Goal: Task Accomplishment & Management: Manage account settings

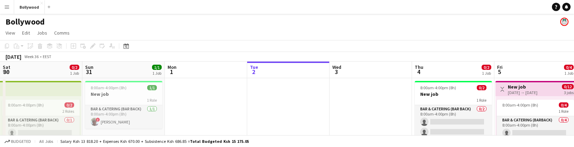
scroll to position [0, 165]
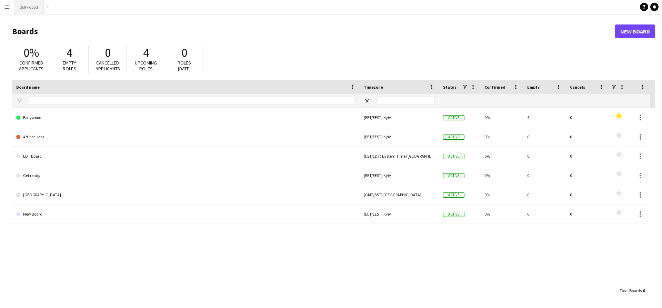
click at [37, 10] on button "Bollywood Close" at bounding box center [29, 6] width 30 height 13
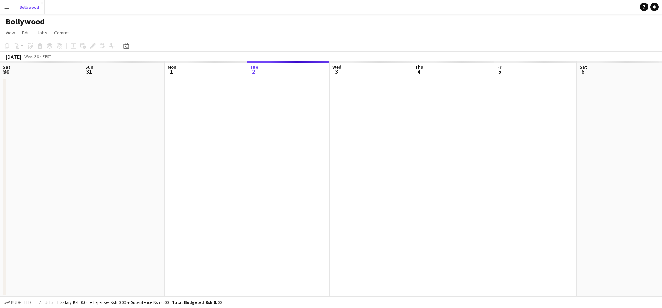
scroll to position [0, 165]
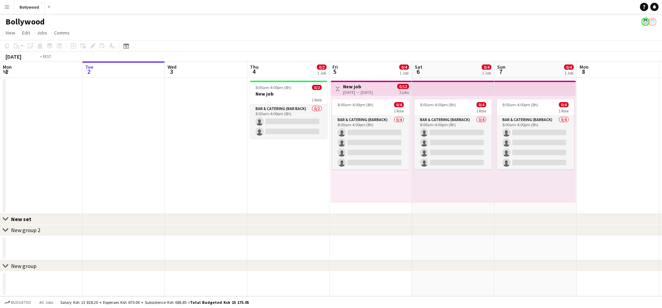
click at [291, 135] on app-calendar-viewport "Sat 30 0/2 1 Job Sun 31 1/1 1 Job Mon 1 Tue 2 Wed 3 Thu 4 0/2 1 Job Fri 5 0/4 1…" at bounding box center [331, 178] width 662 height 235
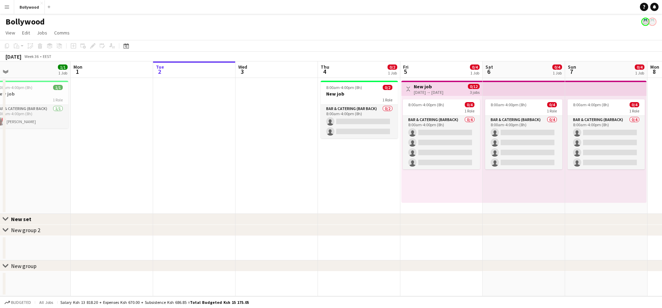
drag, startPoint x: 212, startPoint y: 136, endPoint x: 296, endPoint y: 132, distance: 83.9
click at [289, 132] on app-calendar-viewport "Fri 29 0/2 1 Job Sat 30 0/2 1 Job Sun 31 1/1 1 Job Mon 1 Tue 2 Wed 3 Thu 4 0/2 …" at bounding box center [331, 178] width 662 height 235
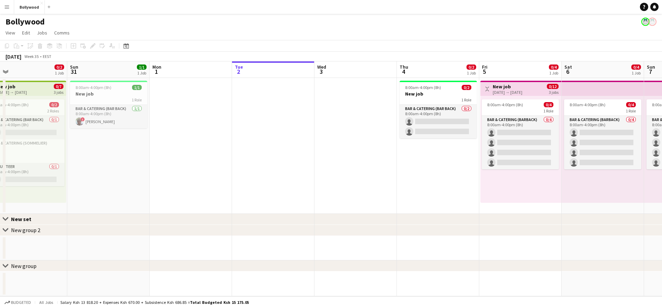
drag, startPoint x: 227, startPoint y: 126, endPoint x: 246, endPoint y: 128, distance: 18.7
click at [241, 127] on app-calendar-viewport "Thu 28 0/3 1 Job Fri 29 0/2 1 Job Sat 30 0/2 1 Job Sun 31 1/1 1 Job Mon 1 Tue 2…" at bounding box center [331, 178] width 662 height 235
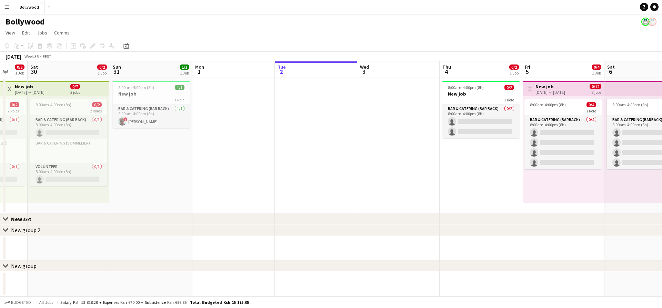
drag, startPoint x: 180, startPoint y: 121, endPoint x: 192, endPoint y: 122, distance: 11.8
click at [180, 121] on app-card-role "Bar & Catering (Bar Back) 1/1 8:00am-4:00pm (8h) ! Den Abramov" at bounding box center [151, 116] width 77 height 23
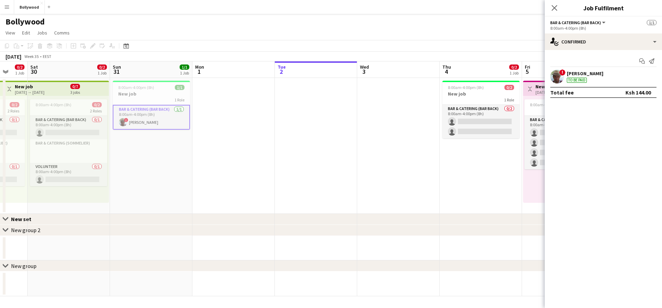
scroll to position [0, 195]
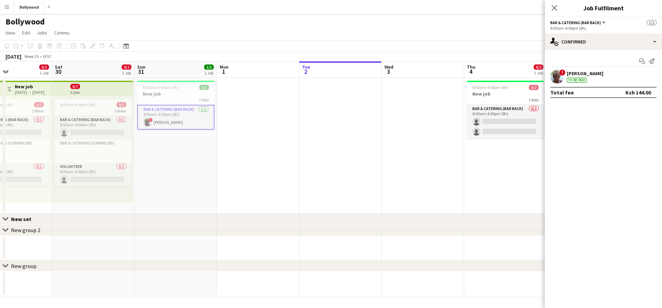
drag, startPoint x: 309, startPoint y: 145, endPoint x: 184, endPoint y: 128, distance: 126.0
click at [196, 131] on app-calendar-viewport "Wed 27 Thu 28 0/3 1 Job Fri 29 0/2 1 Job Sat 30 0/2 1 Job Sun 31 1/1 1 Job Mon …" at bounding box center [331, 178] width 662 height 235
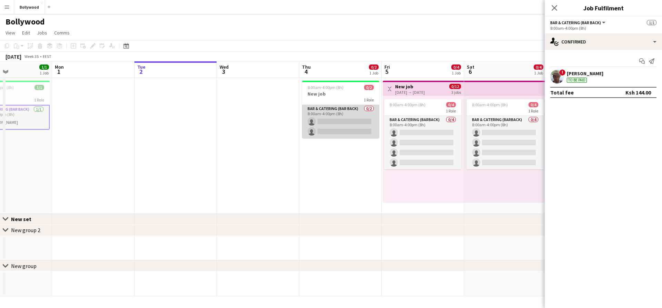
click at [330, 116] on app-card-role "Bar & Catering (Bar Back) 0/2 8:00am-4:00pm (8h) single-neutral-actions single-…" at bounding box center [340, 121] width 77 height 33
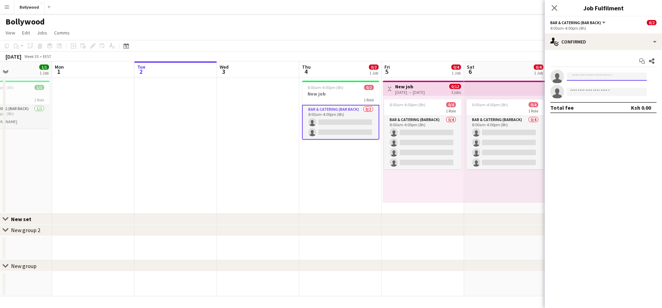
click at [578, 74] on input at bounding box center [607, 76] width 80 height 8
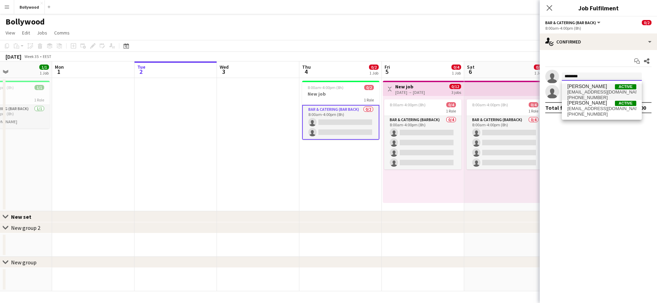
type input "********"
click at [603, 89] on span "Den Abramov Active" at bounding box center [601, 86] width 69 height 6
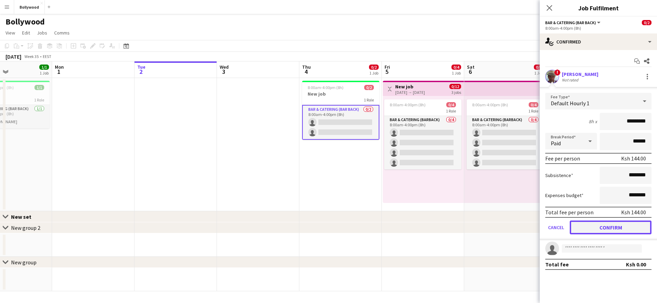
click at [604, 226] on button "Confirm" at bounding box center [611, 227] width 82 height 14
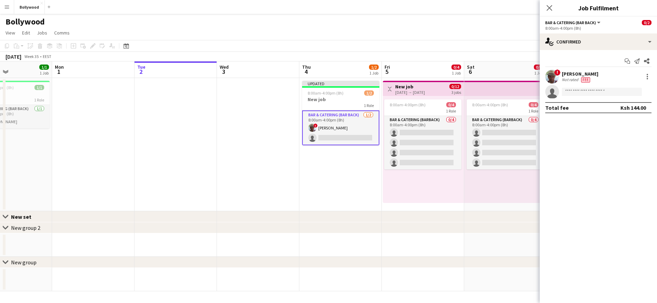
click at [353, 97] on h3 "New job" at bounding box center [340, 99] width 77 height 6
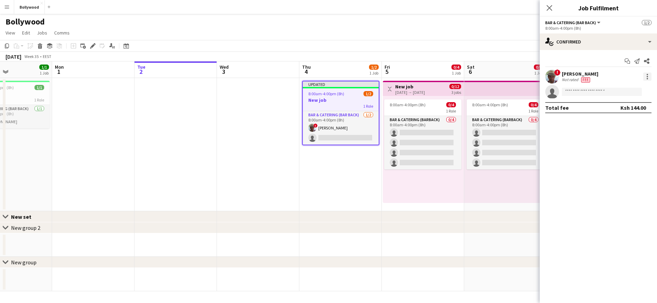
click at [647, 75] on div at bounding box center [647, 74] width 1 height 1
click at [590, 46] on div at bounding box center [328, 151] width 657 height 303
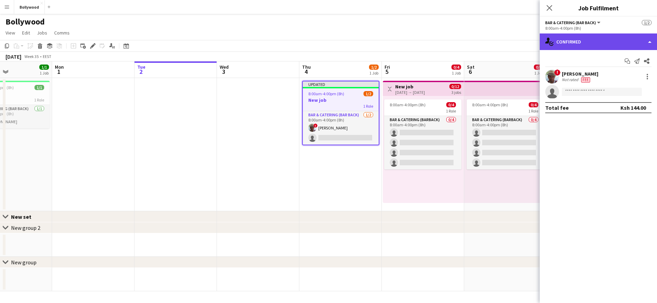
click at [594, 41] on div "single-neutral-actions-check-2 Confirmed" at bounding box center [598, 41] width 117 height 17
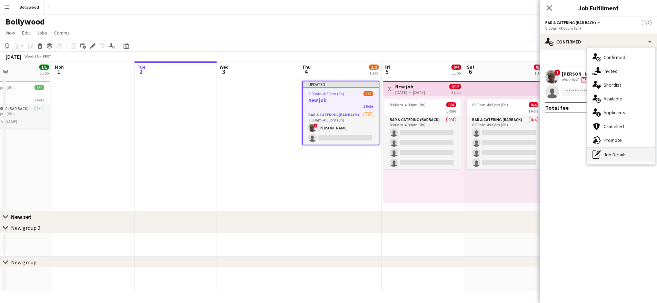
click at [619, 150] on div "pen-write Job Details" at bounding box center [621, 155] width 68 height 14
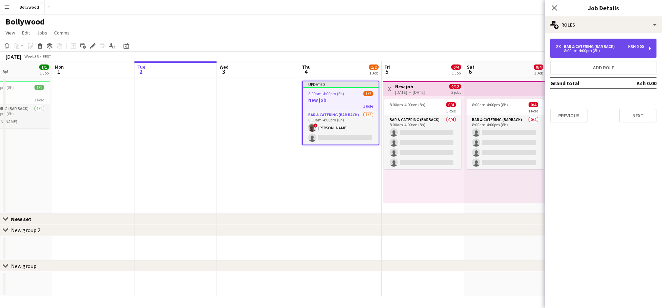
click at [608, 53] on div "2 x Bar & Catering (Bar Back) Ksh 0.00 8:00am-4:00pm (8h)" at bounding box center [604, 48] width 106 height 19
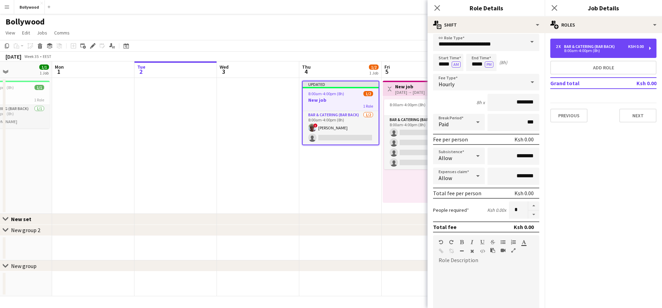
scroll to position [0, 0]
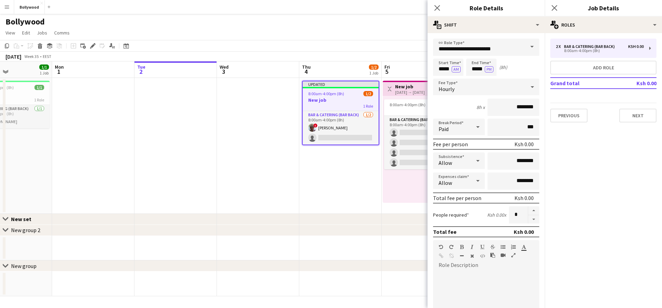
click at [354, 164] on app-date-cell "Updated 8:00am-4:00pm (8h) 1/2 New job 1 Role Bar & Catering (Bar Back) 1/2 8:0…" at bounding box center [340, 146] width 82 height 136
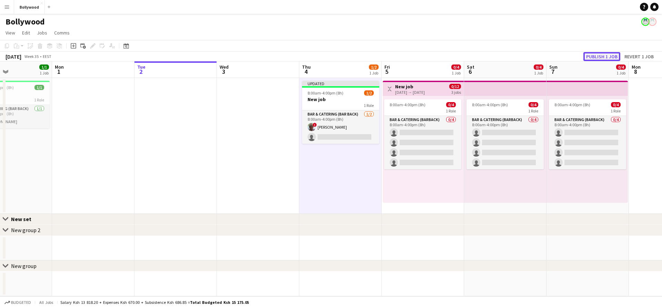
click at [605, 56] on button "Publish 1 job" at bounding box center [602, 56] width 37 height 9
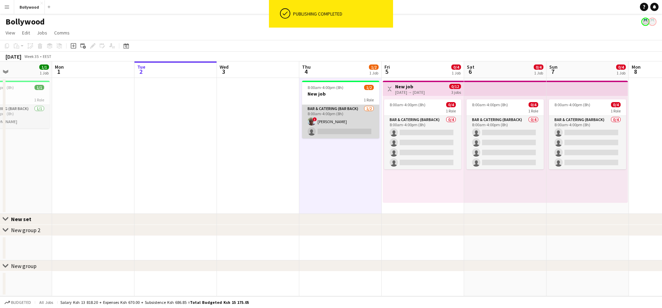
click at [352, 124] on app-card-role "Bar & Catering (Bar Back) [DATE] 8:00am-4:00pm (8h) ! Den [PERSON_NAME] single-…" at bounding box center [340, 121] width 77 height 33
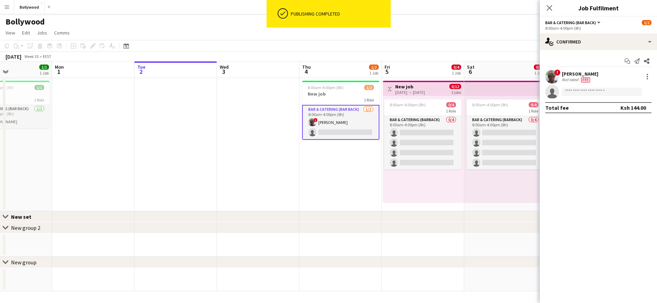
click at [498, 23] on div "Bollywood" at bounding box center [328, 20] width 657 height 13
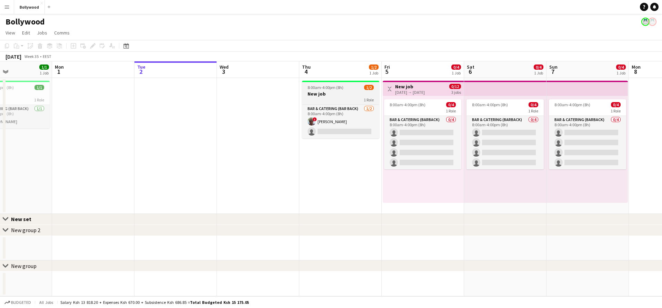
click at [348, 94] on h3 "New job" at bounding box center [340, 94] width 77 height 6
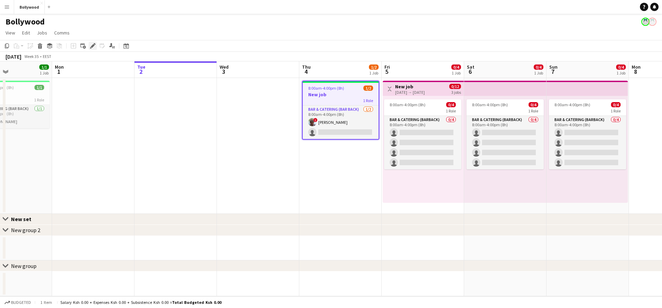
click at [91, 47] on icon at bounding box center [93, 46] width 4 height 4
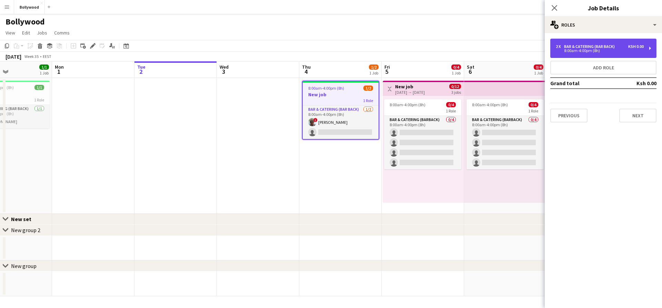
click at [577, 43] on div "2 x Bar & Catering (Bar Back) Ksh 0.00 8:00am-4:00pm (8h)" at bounding box center [604, 48] width 106 height 19
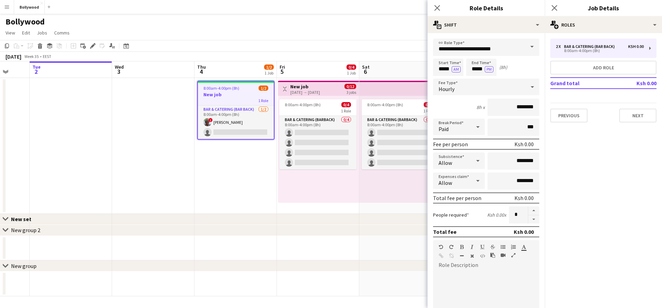
scroll to position [0, 218]
drag, startPoint x: 353, startPoint y: 168, endPoint x: 248, endPoint y: 169, distance: 105.2
click at [248, 169] on app-calendar-viewport "Sat 30 0/2 1 Job Sun 31 1/1 1 Job Mon 1 Tue 2 Wed 3 Thu 4 1/2 1 Job Fri 5 0/4 1…" at bounding box center [331, 178] width 662 height 235
click at [146, 107] on app-date-cell at bounding box center [153, 146] width 82 height 136
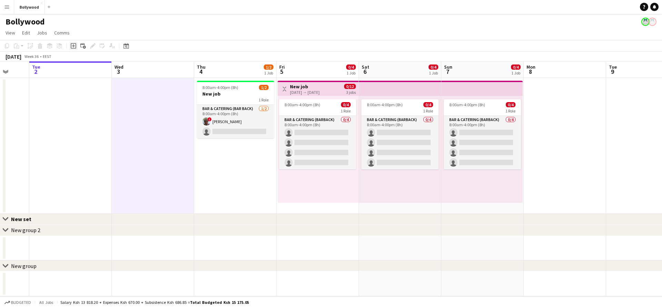
click at [71, 48] on icon at bounding box center [74, 46] width 6 height 6
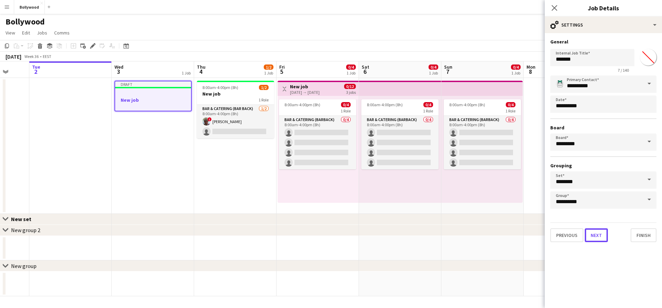
click at [595, 237] on button "Next" at bounding box center [596, 235] width 23 height 14
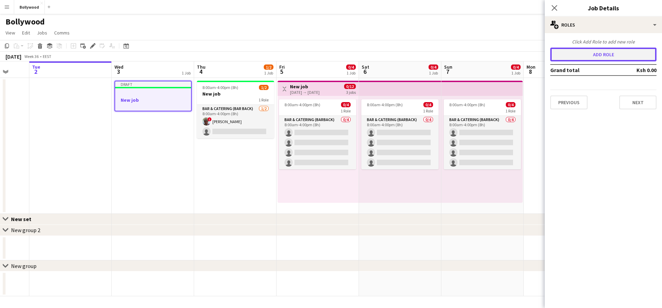
click at [594, 57] on button "Add role" at bounding box center [604, 55] width 106 height 14
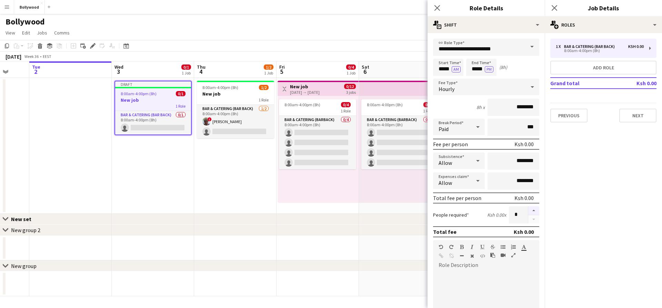
click at [531, 208] on button "button" at bounding box center [534, 210] width 11 height 9
type input "*"
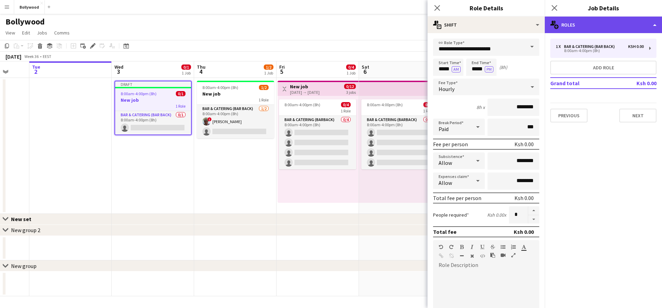
click at [596, 30] on div "multiple-users-add Roles" at bounding box center [603, 25] width 117 height 17
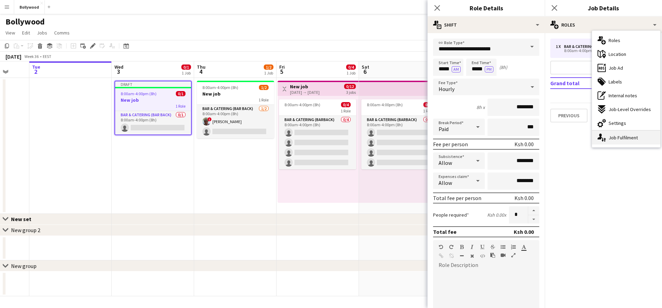
click at [617, 137] on div "single-neutral-actions-up-down Job Fulfilment" at bounding box center [626, 138] width 68 height 14
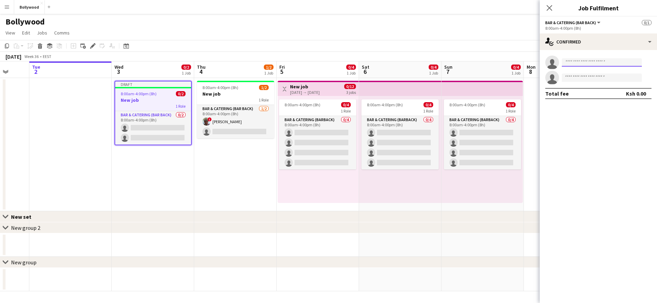
click at [604, 62] on input at bounding box center [602, 62] width 80 height 8
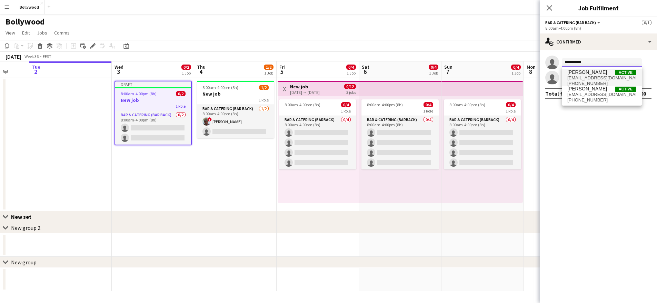
type input "**********"
click at [603, 73] on span "Den Abramov Active" at bounding box center [601, 72] width 69 height 6
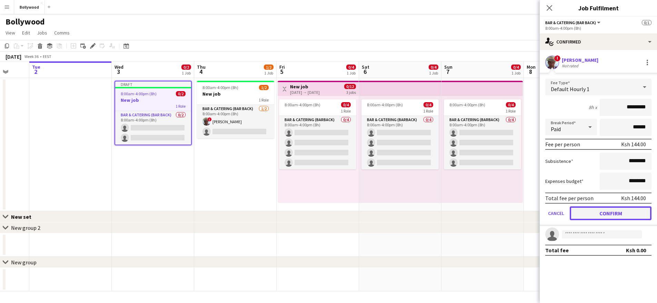
click at [601, 209] on button "Confirm" at bounding box center [611, 213] width 82 height 14
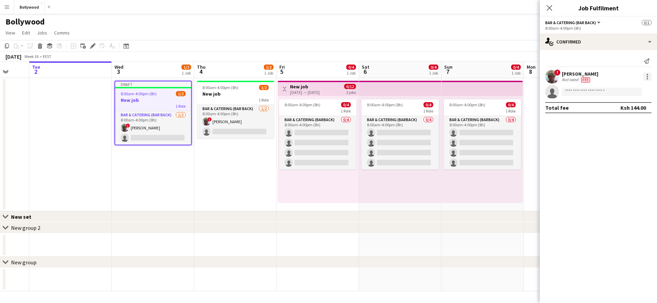
click at [645, 73] on div at bounding box center [647, 76] width 8 height 8
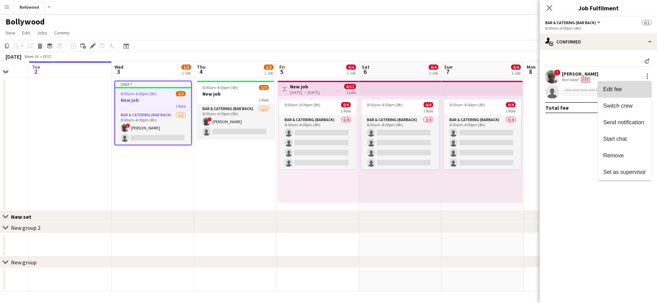
click at [632, 86] on button "Edit fee" at bounding box center [625, 89] width 54 height 17
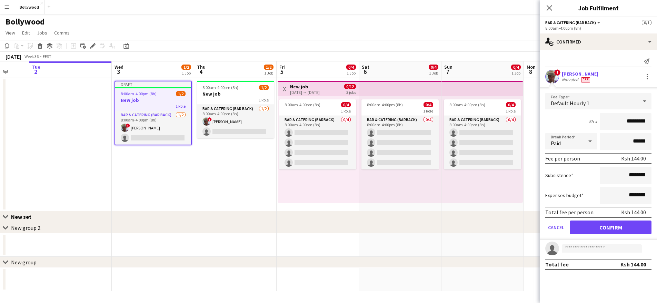
click at [600, 99] on div "Default Hourly 1" at bounding box center [591, 101] width 92 height 17
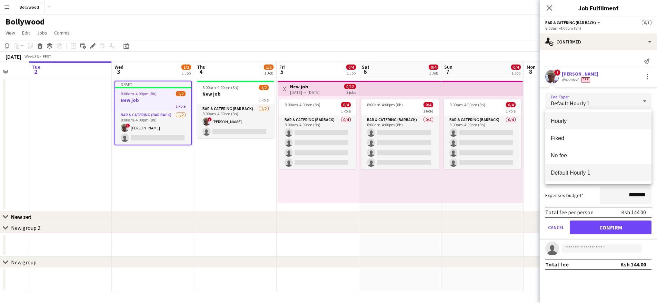
click at [589, 123] on span "Hourly" at bounding box center [598, 121] width 95 height 7
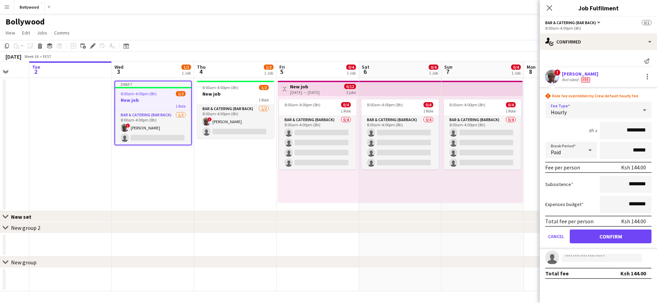
click at [427, 187] on div "8:00am-4:00pm (8h) 0/4 1 Role Bar & Catering (Barback) 0/4 8:00am-4:00pm (8h) s…" at bounding box center [400, 149] width 82 height 107
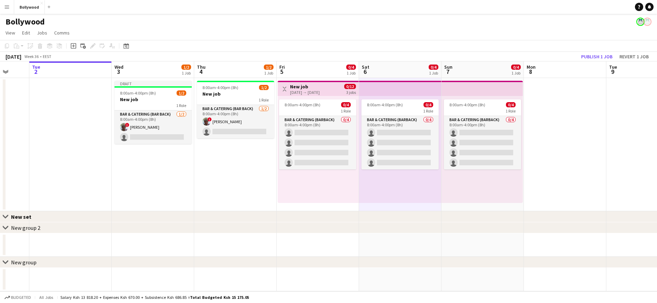
click at [83, 104] on app-date-cell at bounding box center [70, 144] width 82 height 133
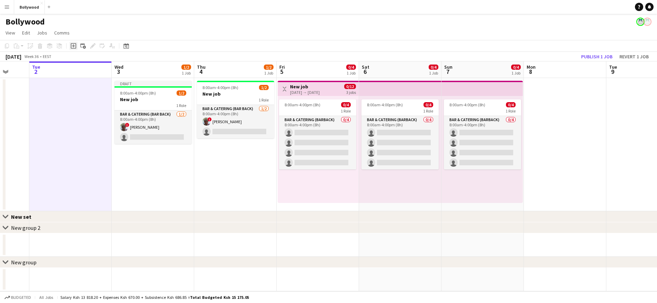
click at [75, 44] on icon "Add job" at bounding box center [74, 46] width 6 height 6
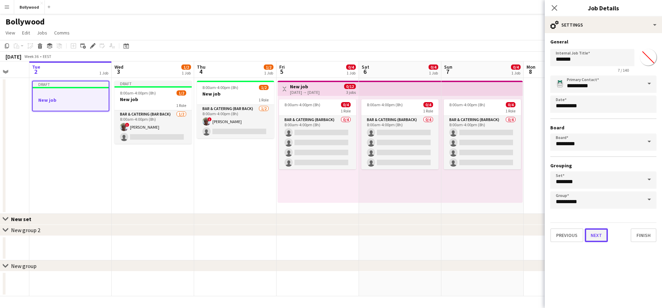
click at [591, 231] on button "Next" at bounding box center [596, 235] width 23 height 14
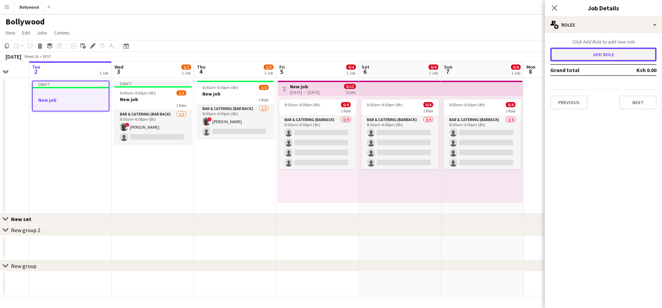
click at [598, 59] on button "Add role" at bounding box center [604, 55] width 106 height 14
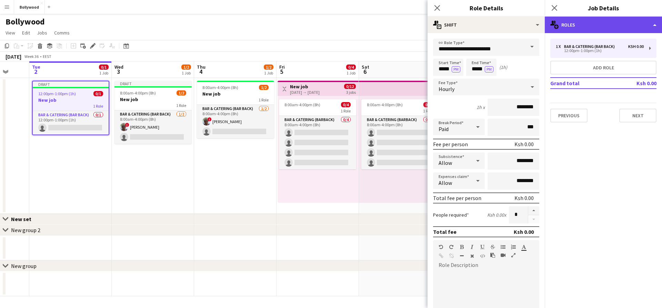
click at [607, 19] on div "multiple-users-add Roles" at bounding box center [603, 25] width 117 height 17
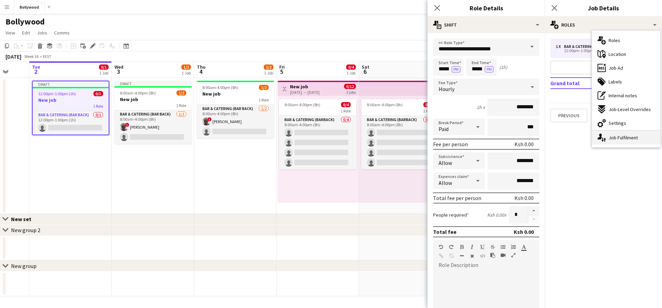
click at [629, 139] on div "single-neutral-actions-up-down Job Fulfilment" at bounding box center [626, 138] width 68 height 14
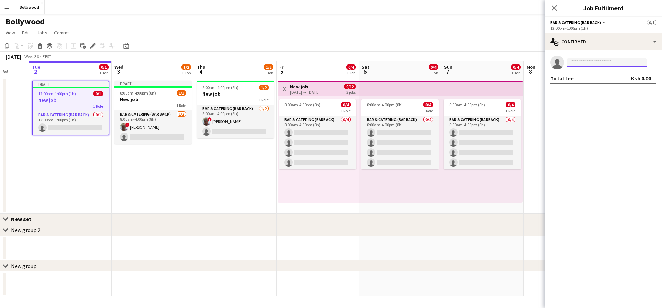
click at [632, 63] on form at bounding box center [610, 62] width 92 height 9
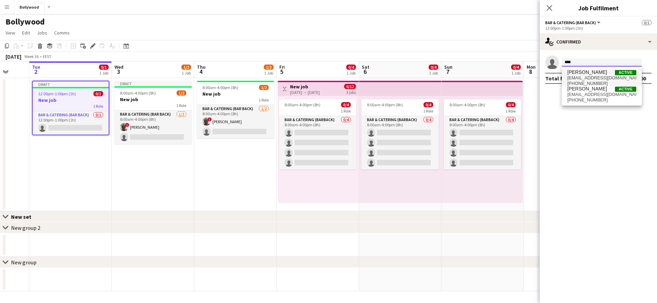
type input "****"
click at [626, 72] on span "Active" at bounding box center [625, 72] width 21 height 5
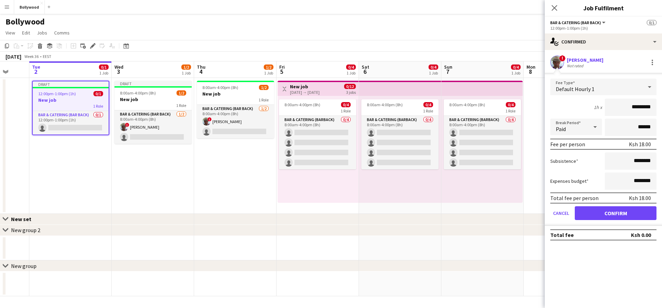
click at [628, 83] on div "Default Hourly 1" at bounding box center [597, 87] width 92 height 17
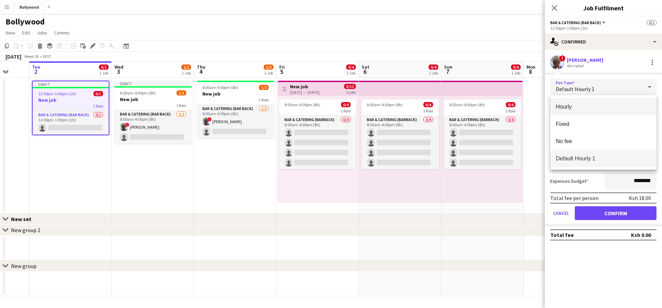
click at [603, 111] on mat-option "Hourly" at bounding box center [604, 106] width 106 height 17
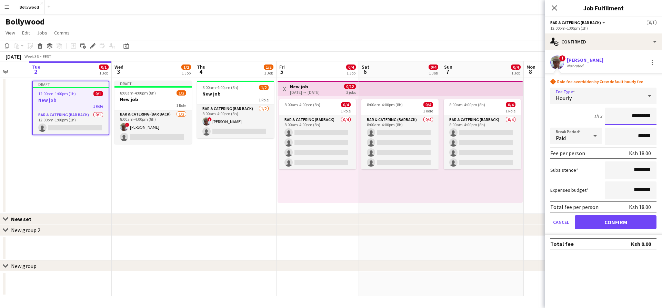
click at [629, 119] on input "*********" at bounding box center [631, 116] width 52 height 17
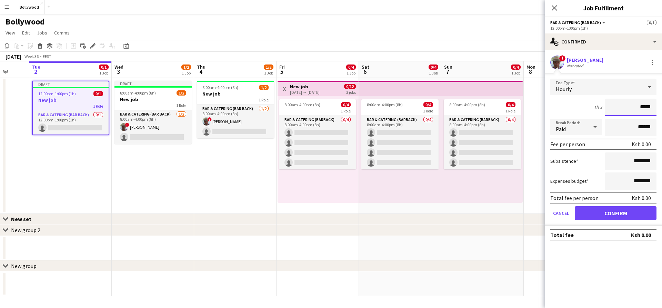
type input "*****"
click at [588, 109] on div "1h x *****" at bounding box center [604, 107] width 106 height 17
click at [610, 204] on form "Fee Type Hourly 1h x ***** Break Period Paid ****** Fee per person Ksh 0.00 Sub…" at bounding box center [603, 152] width 117 height 147
click at [610, 207] on button "Confirm" at bounding box center [616, 213] width 82 height 14
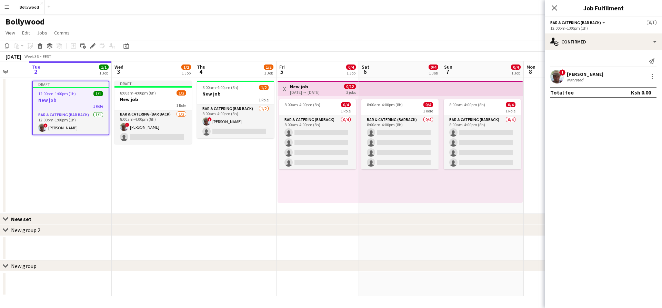
click at [451, 191] on div "8:00am-4:00pm (8h) 0/4 1 Role Bar & Catering (Barback) 0/4 8:00am-4:00pm (8h) s…" at bounding box center [482, 149] width 81 height 107
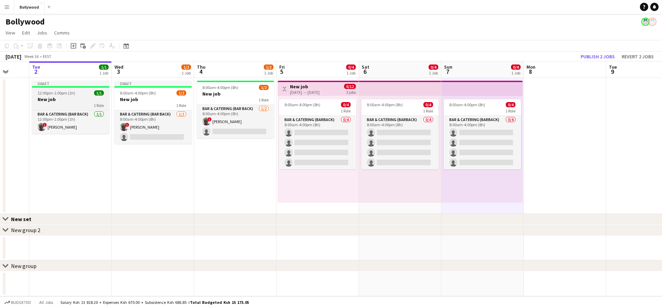
click at [77, 87] on div at bounding box center [70, 86] width 77 height 1
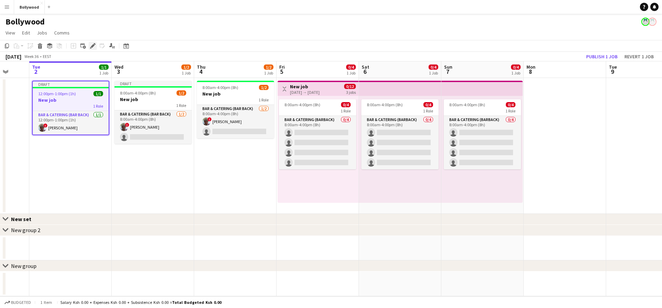
click at [91, 49] on div "Edit" at bounding box center [93, 46] width 8 height 8
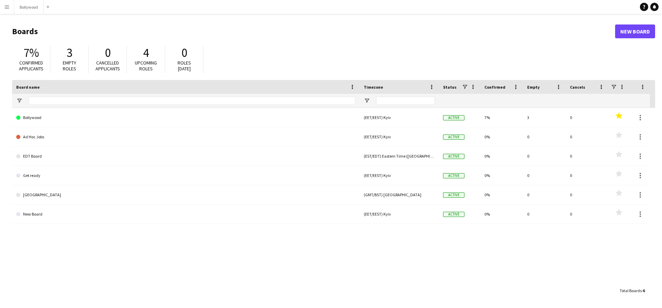
click at [9, 7] on app-icon "Menu" at bounding box center [7, 7] width 6 height 6
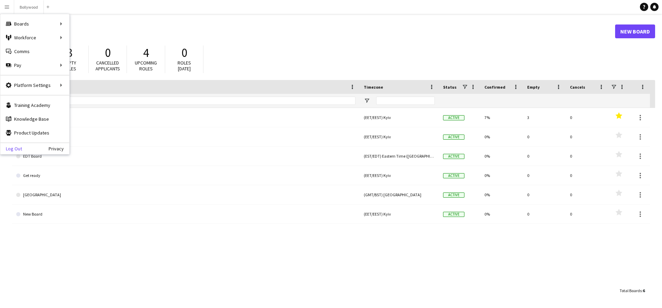
click at [16, 147] on link "Log Out" at bounding box center [11, 149] width 22 height 6
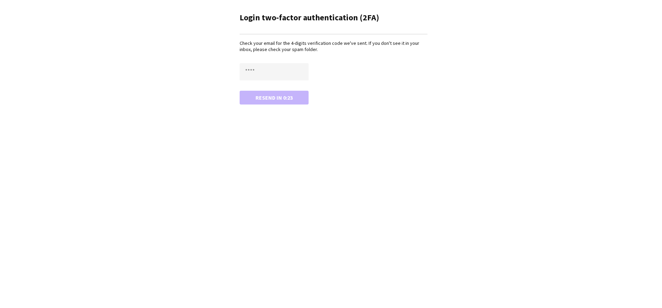
click at [302, 60] on div "Check your email for the 4-digits verification code we've sent. If you don't se…" at bounding box center [334, 72] width 188 height 64
click at [298, 65] on input "text" at bounding box center [274, 71] width 69 height 17
type input "****"
click at [240, 91] on button "Confirm" at bounding box center [274, 98] width 69 height 14
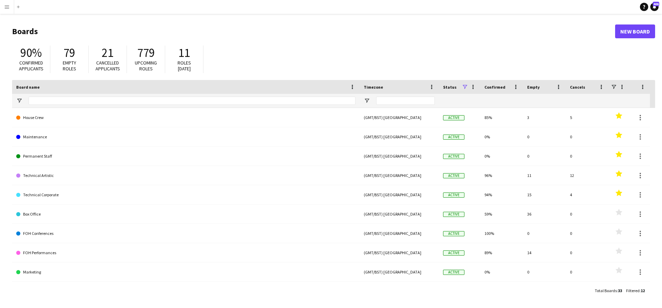
click at [10, 7] on button "Menu" at bounding box center [7, 7] width 14 height 14
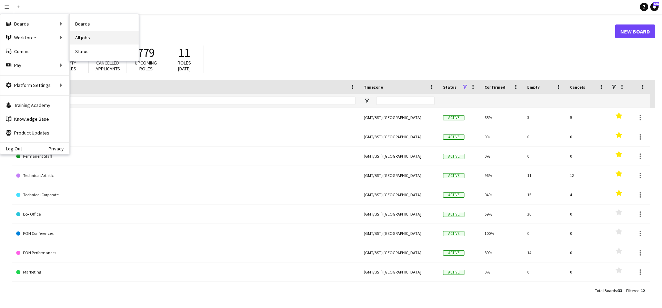
click at [78, 33] on link "All jobs" at bounding box center [104, 38] width 69 height 14
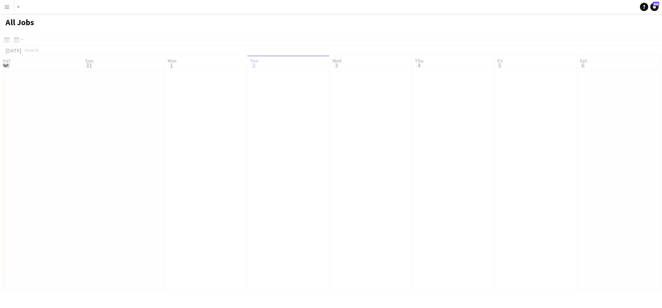
scroll to position [0, 165]
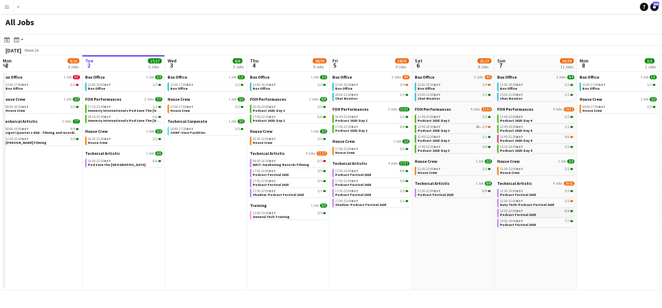
click at [515, 212] on span "12:30-22:00 BST" at bounding box center [511, 210] width 23 height 3
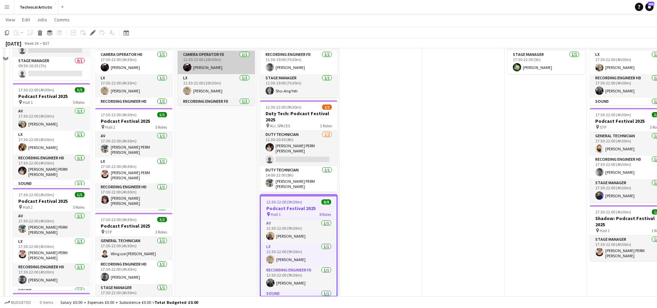
scroll to position [39, 0]
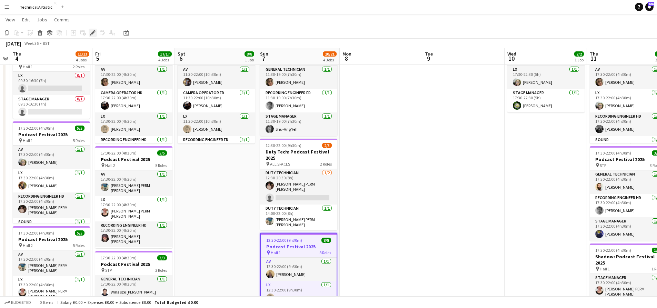
click at [90, 32] on icon "Edit" at bounding box center [93, 33] width 6 height 6
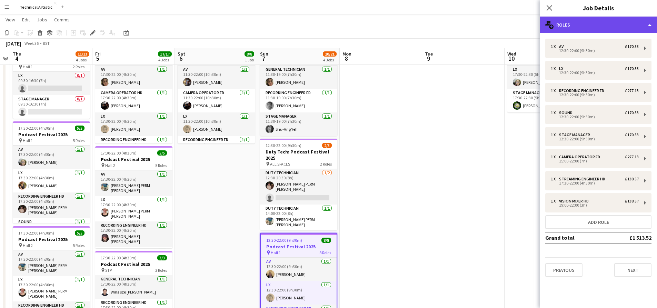
click at [615, 28] on div "multiple-users-add Roles" at bounding box center [598, 25] width 117 height 17
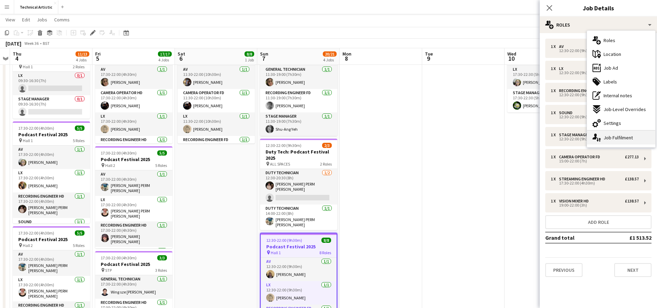
click at [620, 134] on div "single-neutral-actions-up-down Job Fulfilment" at bounding box center [621, 138] width 68 height 14
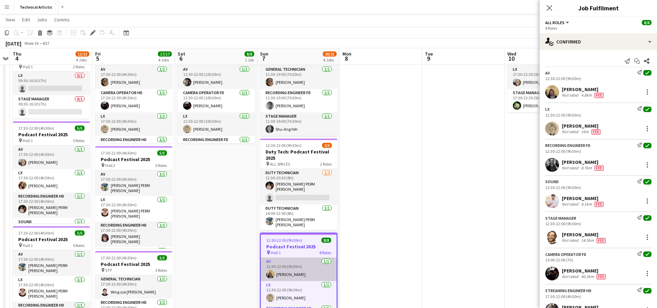
click at [290, 268] on app-card-role "AV 1/1 12:30-22:00 (9h30m) James Reyes-Gomez" at bounding box center [299, 269] width 76 height 23
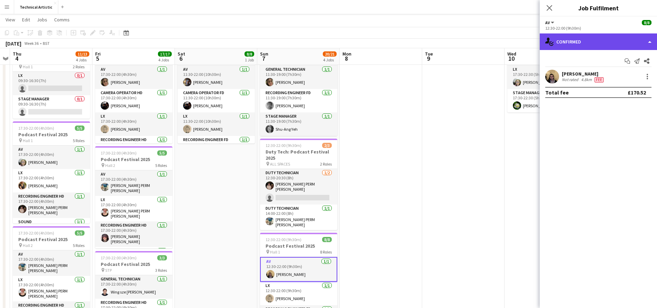
click at [594, 47] on div "single-neutral-actions-check-2 Confirmed" at bounding box center [598, 41] width 117 height 17
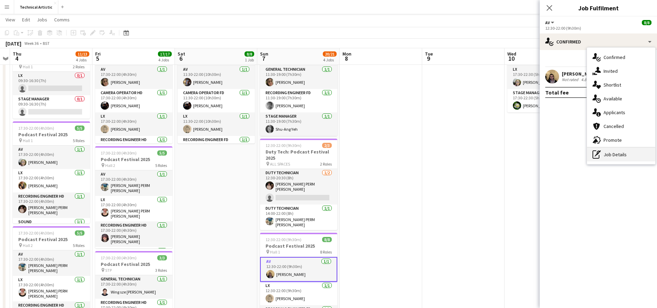
click at [623, 149] on div "pen-write Job Details" at bounding box center [621, 155] width 68 height 14
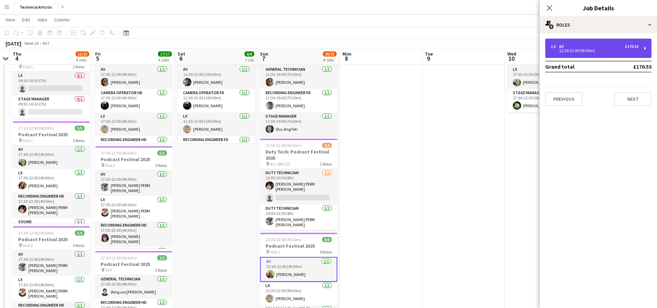
click at [604, 46] on div "1 x AV £170.53" at bounding box center [595, 46] width 88 height 5
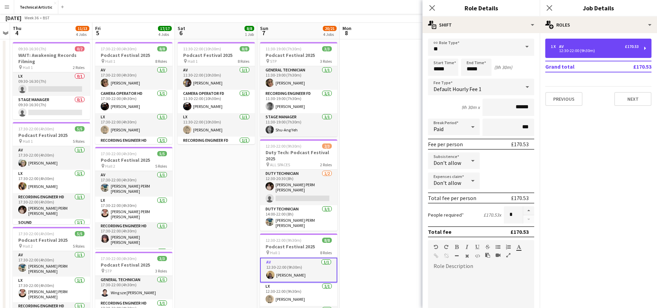
scroll to position [0, 0]
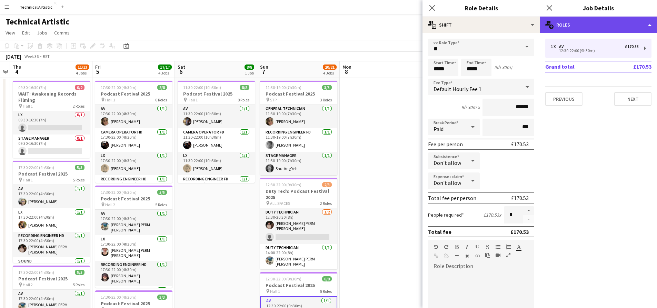
click at [581, 21] on div "multiple-users-add Roles" at bounding box center [598, 25] width 117 height 17
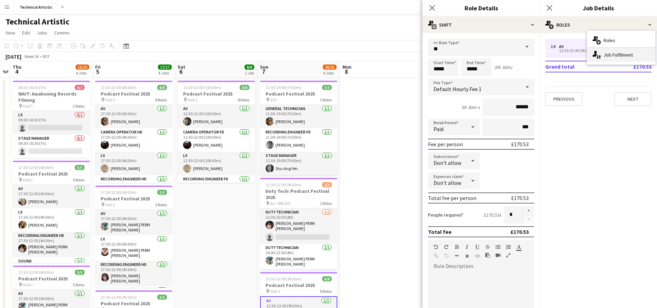
click at [598, 58] on icon at bounding box center [598, 57] width 2 height 4
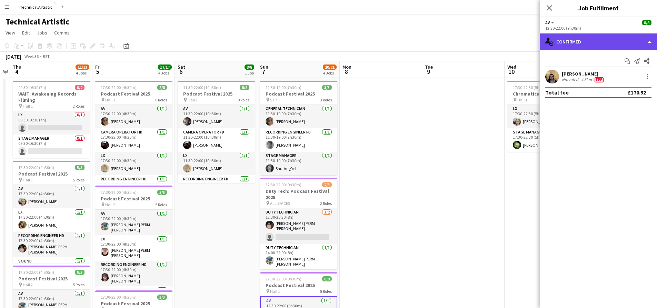
click at [613, 40] on div "single-neutral-actions-check-2 Confirmed" at bounding box center [598, 41] width 117 height 17
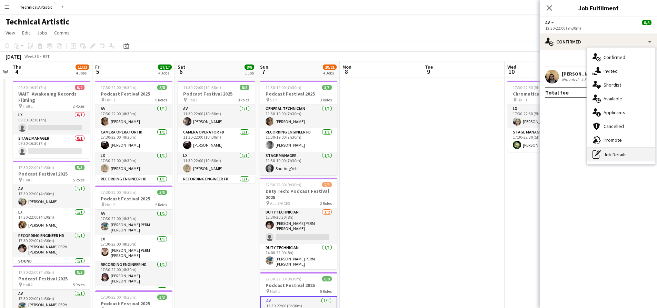
click at [618, 156] on div "pen-write Job Details" at bounding box center [621, 155] width 68 height 14
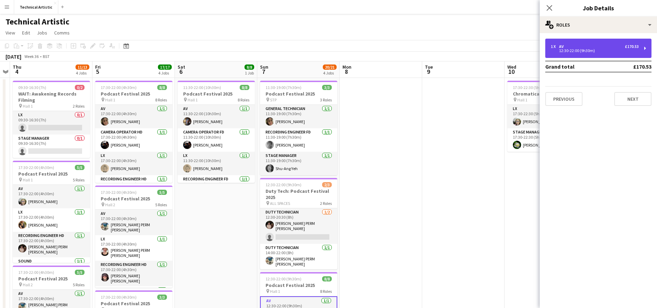
click at [598, 53] on div "1 x AV £170.53 12:30-22:00 (9h30m)" at bounding box center [598, 48] width 106 height 19
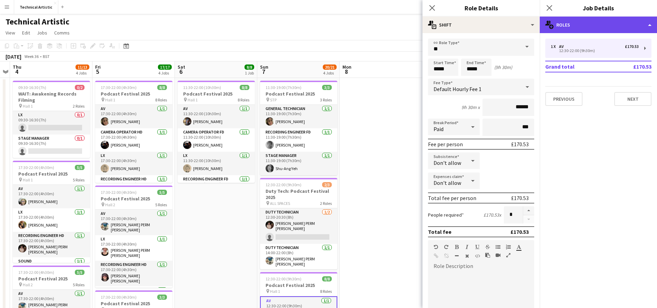
click at [590, 28] on div "multiple-users-add Roles" at bounding box center [598, 25] width 117 height 17
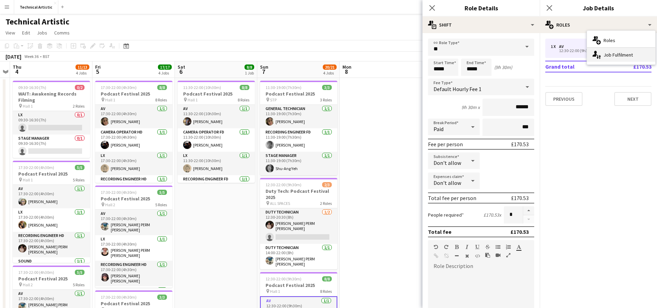
click at [618, 57] on div "single-neutral-actions-up-down Job Fulfilment" at bounding box center [621, 55] width 68 height 14
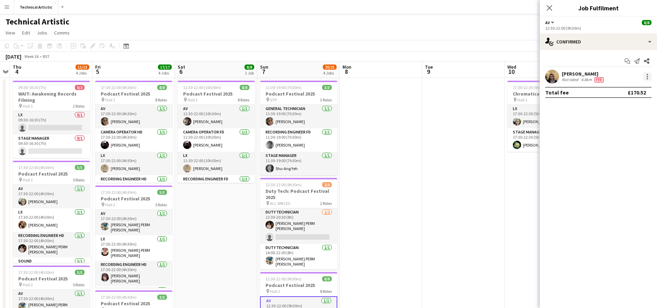
click at [644, 77] on div at bounding box center [647, 76] width 8 height 8
click at [634, 89] on span "Edit fee" at bounding box center [624, 89] width 43 height 6
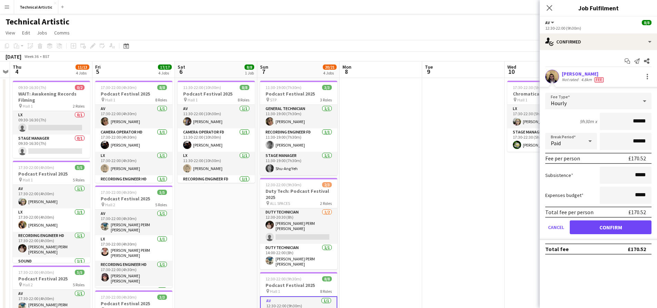
click at [376, 204] on app-date-cell at bounding box center [381, 287] width 82 height 418
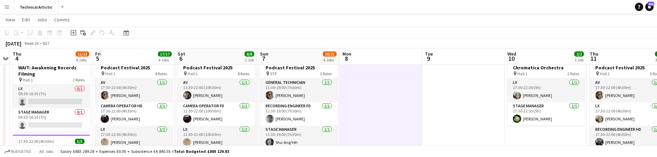
scroll to position [52, 0]
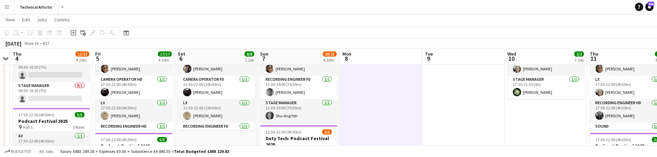
click at [11, 9] on button "Menu" at bounding box center [7, 7] width 14 height 14
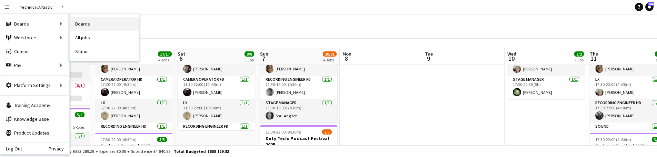
click at [79, 23] on link "Boards" at bounding box center [104, 24] width 69 height 14
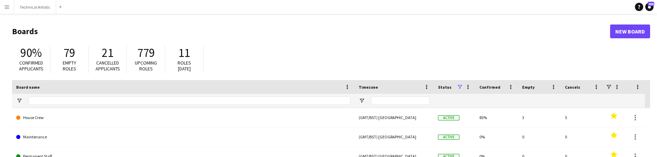
click at [9, 11] on button "Menu" at bounding box center [7, 7] width 14 height 14
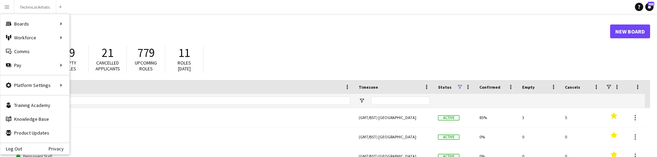
click at [131, 61] on div "779 Upcoming roles" at bounding box center [146, 60] width 38 height 28
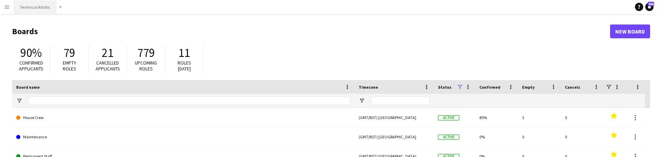
click at [41, 9] on button "Technical Artistic Close" at bounding box center [35, 6] width 42 height 13
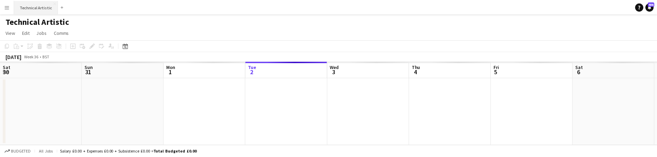
scroll to position [0, 165]
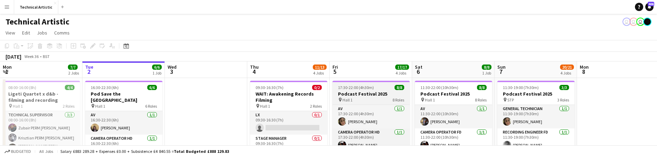
click at [358, 91] on h3 "Podcast Festival 2025" at bounding box center [371, 94] width 77 height 6
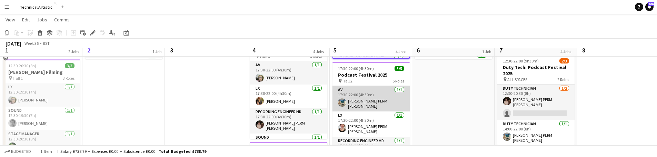
scroll to position [0, 0]
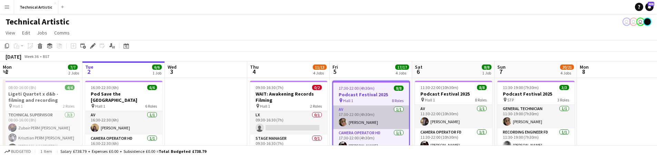
click at [361, 117] on app-card-role "AV 1/1 17:30-22:00 (4h30m) Eliyana Evans" at bounding box center [371, 117] width 76 height 23
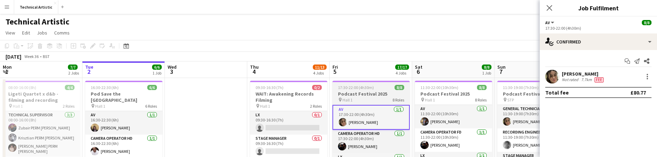
click at [377, 93] on h3 "Podcast Festival 2025" at bounding box center [371, 94] width 77 height 6
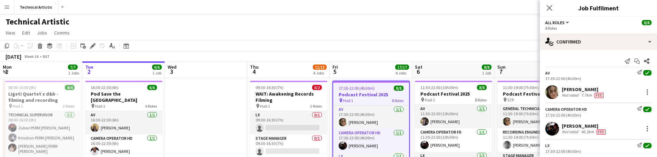
click at [346, 98] on span "Hall 1" at bounding box center [348, 100] width 10 height 5
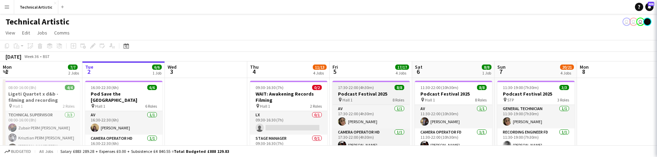
click at [349, 96] on h3 "Podcast Festival 2025" at bounding box center [371, 94] width 77 height 6
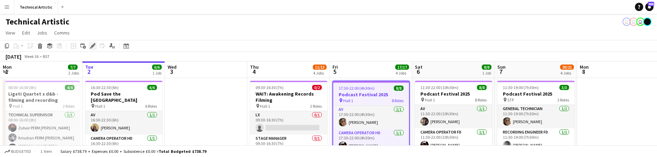
click at [95, 47] on icon "Edit" at bounding box center [93, 46] width 6 height 6
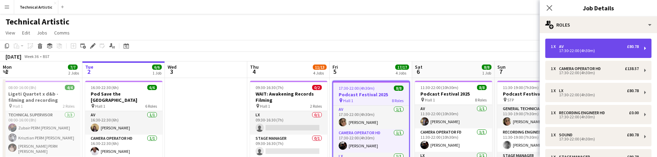
click at [562, 52] on div "17:30-22:00 (4h30m)" at bounding box center [595, 50] width 88 height 3
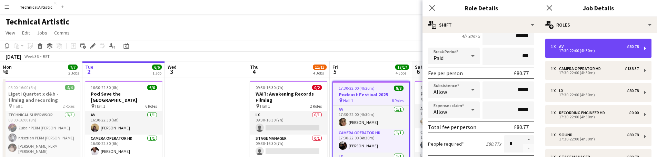
scroll to position [97, 0]
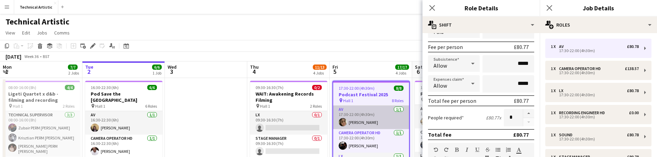
click at [367, 118] on app-card-role "AV 1/1 17:30-22:00 (4h30m) Eliyana Evans" at bounding box center [371, 117] width 76 height 23
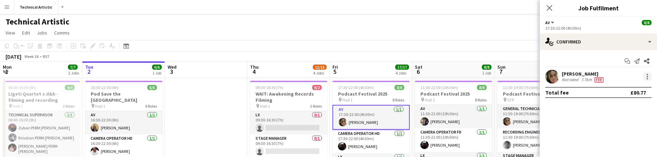
click at [647, 74] on div at bounding box center [647, 74] width 1 height 1
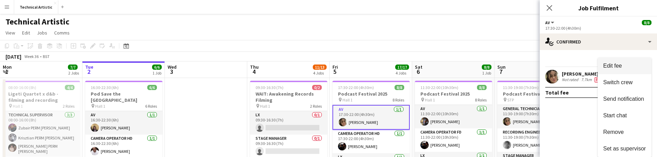
click at [618, 72] on button "Edit fee" at bounding box center [625, 66] width 54 height 17
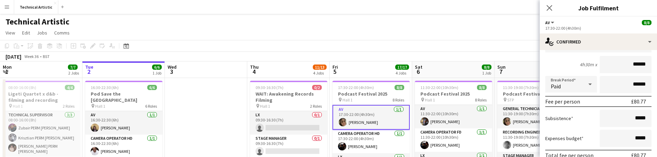
scroll to position [103, 0]
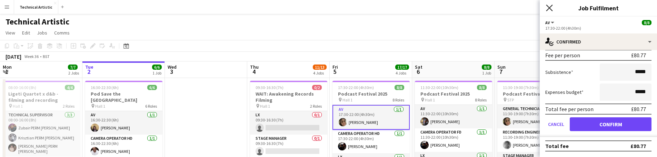
click at [549, 9] on icon "Close pop-in" at bounding box center [549, 7] width 7 height 7
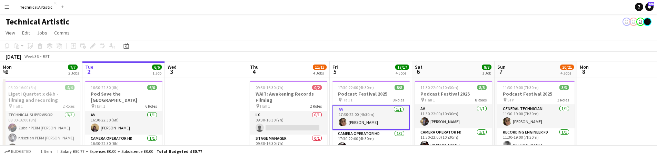
click at [374, 120] on app-card-role "AV 1/1 17:30-22:00 (4h30m) Eliyana Evans" at bounding box center [371, 117] width 77 height 25
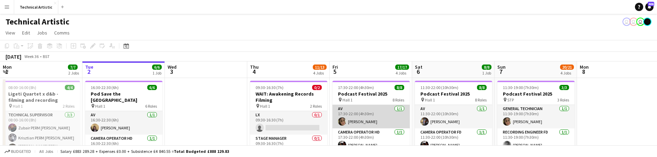
click at [374, 120] on app-card-role "AV 1/1 17:30-22:00 (4h30m) Eliyana Evans" at bounding box center [371, 116] width 77 height 23
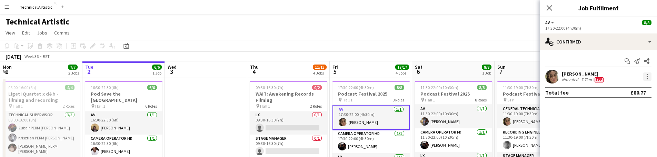
click at [650, 74] on div at bounding box center [647, 76] width 8 height 8
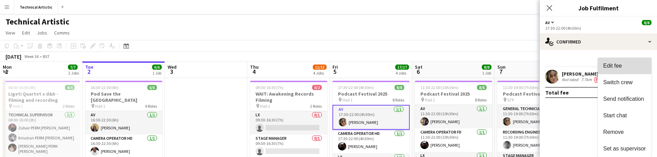
click at [642, 65] on span "Edit fee" at bounding box center [624, 66] width 43 height 6
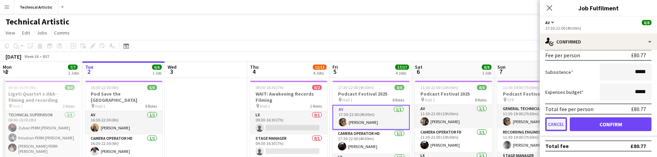
click at [557, 123] on button "Cancel" at bounding box center [556, 124] width 22 height 14
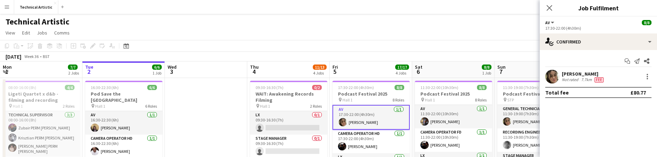
scroll to position [0, 0]
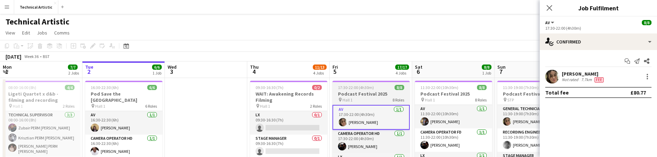
click at [342, 89] on span "17:30-22:00 (4h30m)" at bounding box center [356, 87] width 36 height 5
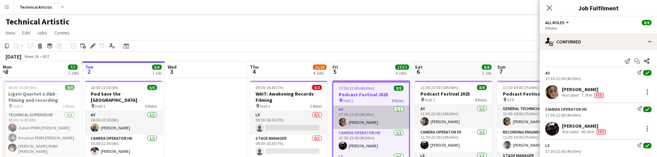
click at [359, 124] on app-card-role "AV 1/1 17:30-22:00 (4h30m) Eliyana Evans" at bounding box center [371, 117] width 76 height 23
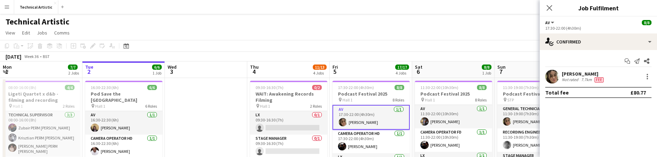
click at [361, 119] on app-card-role "AV 1/1 17:30-22:00 (4h30m) Eliyana Evans" at bounding box center [371, 117] width 77 height 25
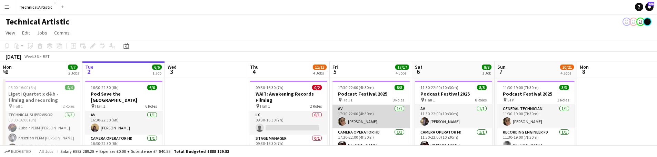
click at [361, 119] on app-card-role "AV 1/1 17:30-22:00 (4h30m) Eliyana Evans" at bounding box center [371, 116] width 77 height 23
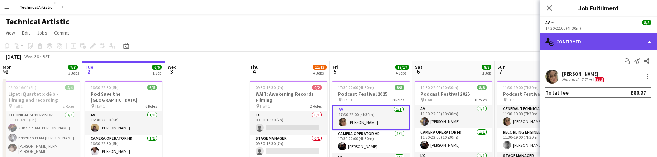
click at [598, 39] on div "single-neutral-actions-check-2 Confirmed" at bounding box center [598, 41] width 117 height 17
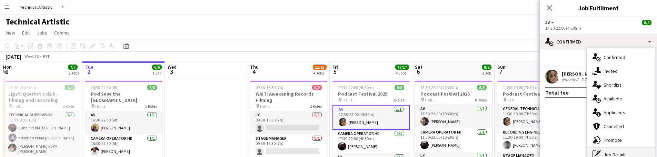
click at [616, 149] on div "pen-write Job Details" at bounding box center [621, 155] width 68 height 14
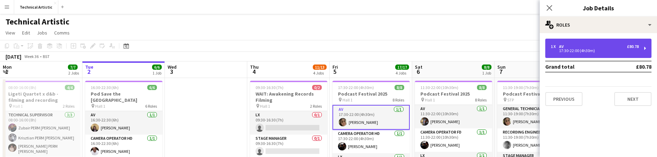
click at [605, 48] on div "1 x AV £80.78" at bounding box center [595, 46] width 88 height 5
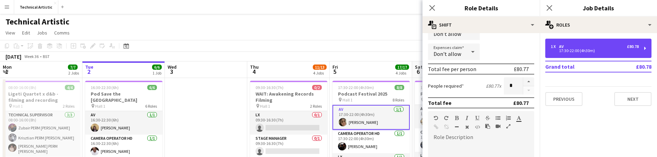
scroll to position [60, 0]
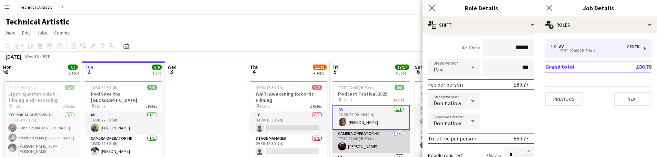
click at [377, 134] on app-card-role "Camera Operator HD 1/1 17:30-22:00 (4h30m) Ben Holt" at bounding box center [371, 141] width 77 height 23
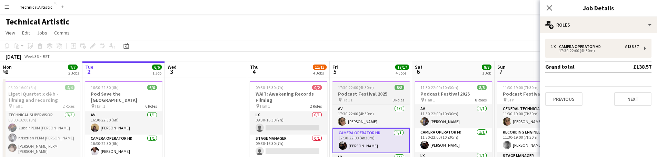
click at [394, 91] on h3 "Podcast Festival 2025" at bounding box center [371, 94] width 77 height 6
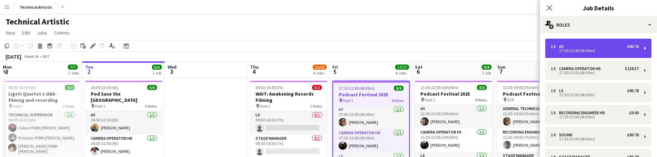
click at [579, 49] on div "17:30-22:00 (4h30m)" at bounding box center [595, 50] width 88 height 3
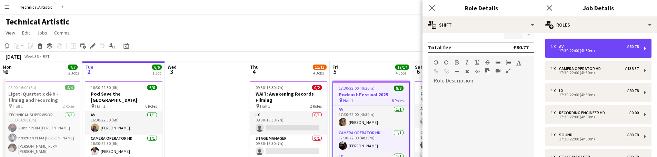
scroll to position [76, 0]
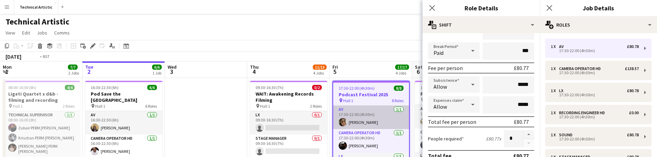
click at [362, 115] on app-card-role "AV 1/1 17:30-22:00 (4h30m) Eliyana Evans" at bounding box center [371, 117] width 76 height 23
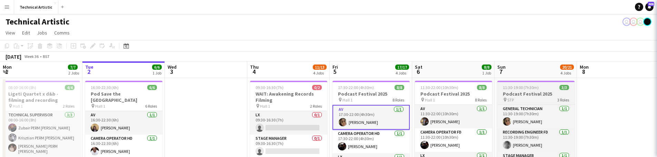
scroll to position [0, 165]
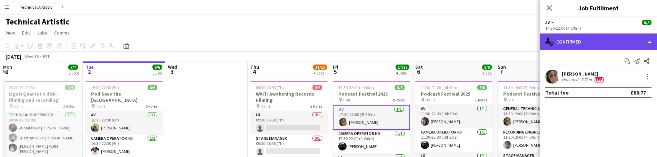
click at [593, 43] on div "single-neutral-actions-check-2 Confirmed" at bounding box center [598, 41] width 117 height 17
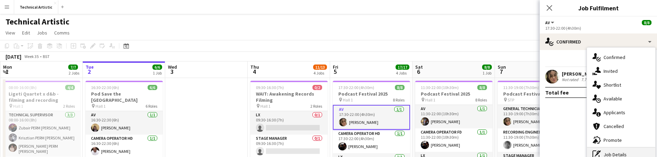
click at [616, 150] on div "pen-write Job Details" at bounding box center [621, 155] width 68 height 14
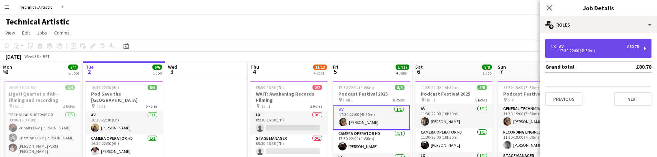
click at [610, 49] on div "17:30-22:00 (4h30m)" at bounding box center [595, 50] width 88 height 3
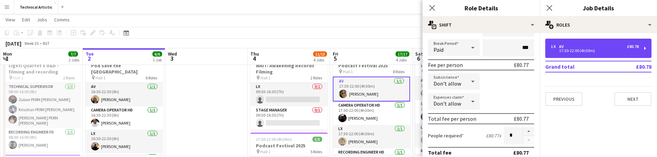
scroll to position [0, 0]
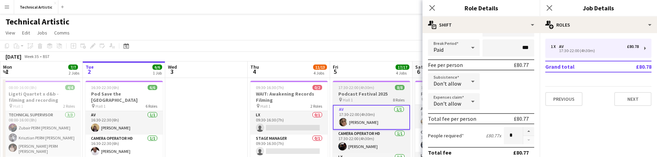
click at [372, 96] on h3 "Podcast Festival 2025" at bounding box center [371, 94] width 77 height 6
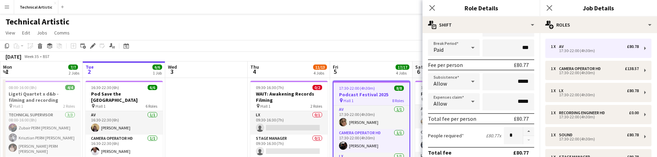
click at [569, 59] on div "1 x AV £80.78 17:30-22:00 (4h30m) 1 x Camera Operator HD £138.57 17:30-22:00 (4…" at bounding box center [598, 158] width 117 height 238
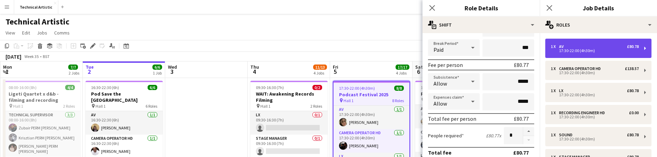
click at [570, 56] on div "1 x AV £80.78 17:30-22:00 (4h30m)" at bounding box center [598, 48] width 106 height 19
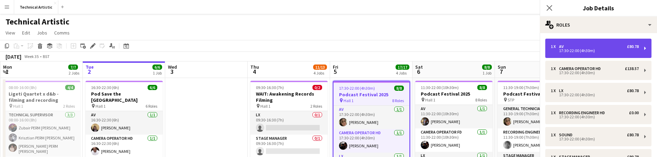
click at [574, 55] on div "1 x AV £80.78 17:30-22:00 (4h30m)" at bounding box center [598, 48] width 106 height 19
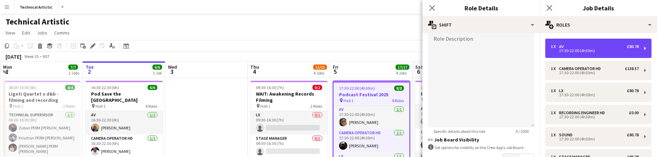
scroll to position [81, 0]
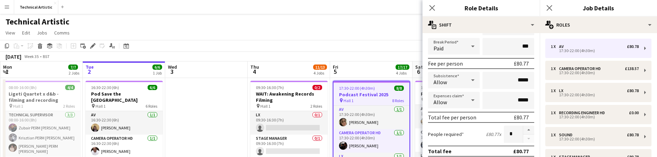
click at [414, 30] on app-page-menu "View Day view expanded Day view collapsed Month view Date picker Jump to today …" at bounding box center [328, 33] width 657 height 13
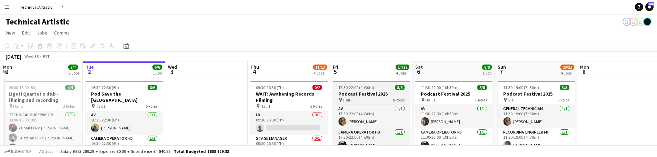
click at [366, 81] on div at bounding box center [371, 81] width 77 height 1
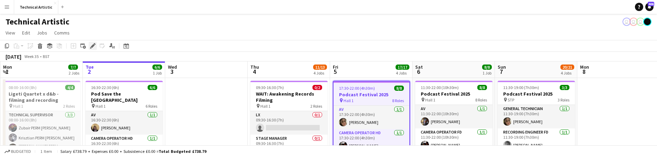
click at [96, 47] on div "Edit" at bounding box center [93, 46] width 8 height 8
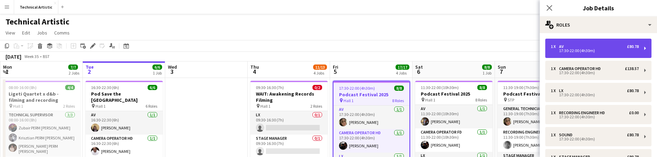
click at [562, 47] on div "AV" at bounding box center [562, 46] width 7 height 5
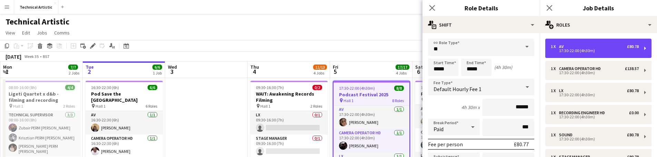
scroll to position [110, 0]
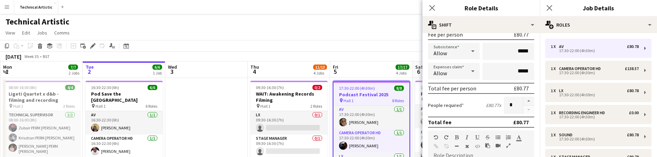
click at [352, 52] on div "September 2025 Week 35 • BST" at bounding box center [328, 57] width 657 height 10
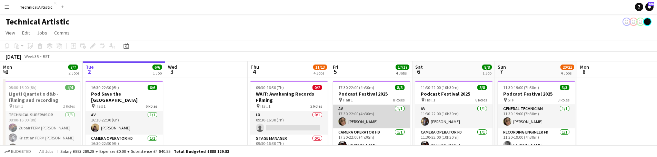
click at [356, 116] on app-card-role "AV 1/1 17:30-22:00 (4h30m) Eliyana Evans" at bounding box center [371, 116] width 77 height 23
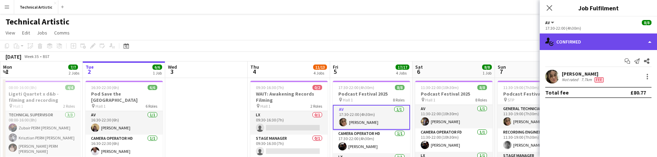
click at [577, 45] on div "single-neutral-actions-check-2 Confirmed" at bounding box center [598, 41] width 117 height 17
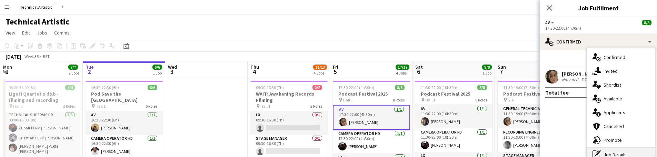
click at [609, 150] on div "pen-write Job Details" at bounding box center [621, 155] width 68 height 14
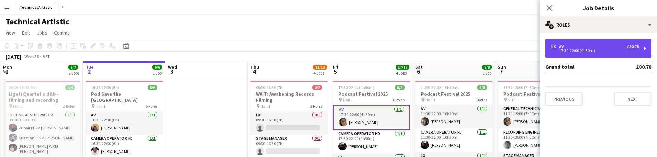
click at [601, 48] on div "1 x AV £80.78" at bounding box center [595, 46] width 88 height 5
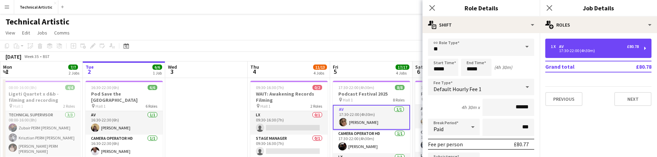
scroll to position [107, 0]
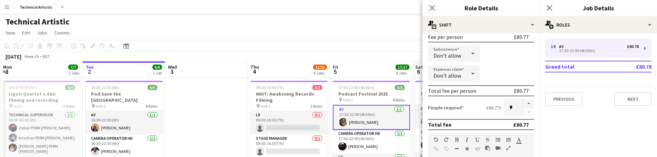
click at [379, 43] on app-toolbar "Copy Paste Paste Command V Paste with crew Command Shift V Paste linked Job [GE…" at bounding box center [328, 46] width 657 height 12
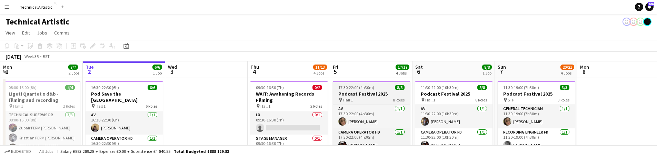
click at [369, 96] on h3 "Podcast Festival 2025" at bounding box center [371, 94] width 77 height 6
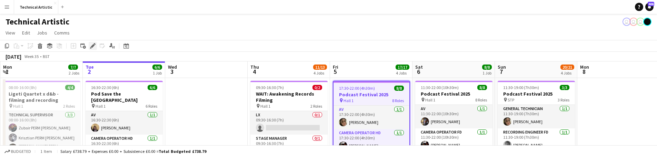
click at [93, 49] on div "Edit" at bounding box center [93, 46] width 8 height 8
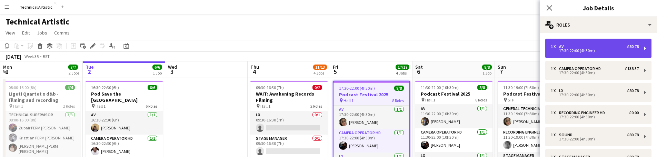
click at [573, 49] on div "17:30-22:00 (4h30m)" at bounding box center [595, 50] width 88 height 3
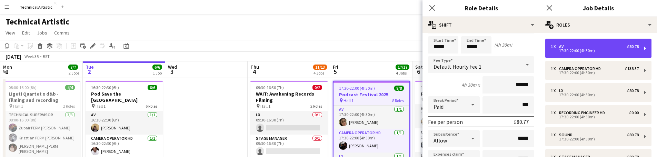
scroll to position [76, 0]
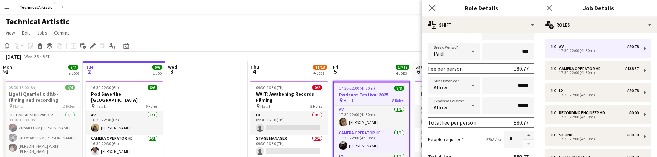
click at [433, 11] on app-icon "Close pop-in" at bounding box center [432, 8] width 10 height 10
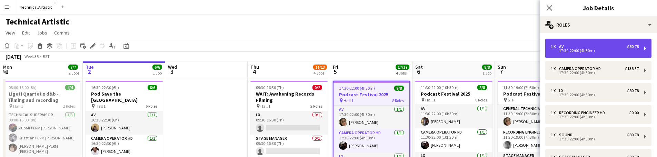
click at [563, 43] on div "1 x AV £80.78 17:30-22:00 (4h30m)" at bounding box center [598, 48] width 106 height 19
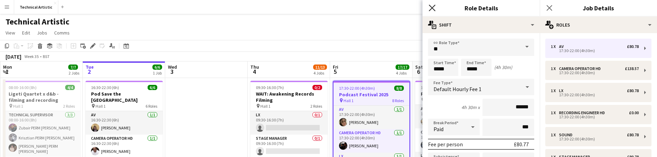
click at [432, 6] on icon "Close pop-in" at bounding box center [432, 7] width 7 height 7
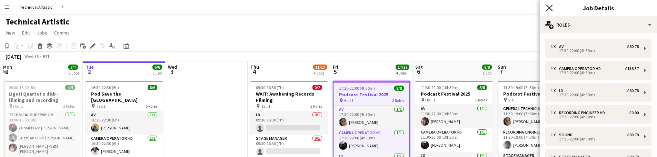
click at [547, 8] on icon "Close pop-in" at bounding box center [549, 7] width 7 height 7
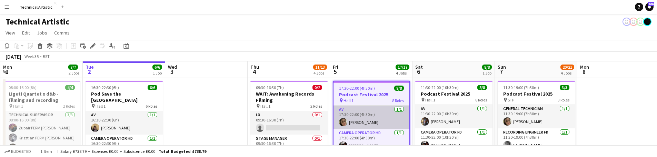
click at [373, 116] on app-card-role "AV 1/1 17:30-22:00 (4h30m) Eliyana Evans" at bounding box center [372, 117] width 76 height 23
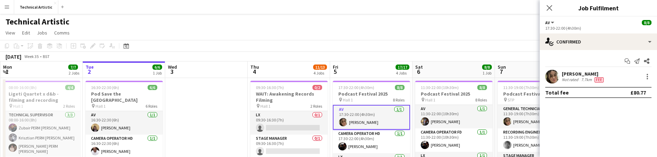
click at [398, 62] on app-board-header-date "Fri 5 17/17 4 Jobs" at bounding box center [371, 69] width 82 height 17
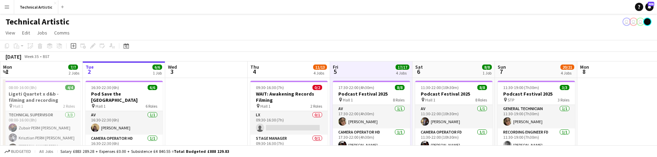
click at [398, 58] on div "September 2025 Week 35 • BST" at bounding box center [328, 57] width 657 height 10
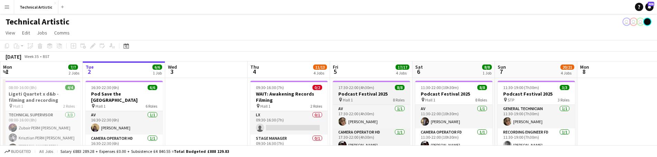
click at [377, 83] on app-job-card "17:30-22:00 (4h30m) 8/8 Podcast Festival 2025 pin Hall 1 8 Roles AV 1/1 17:30-2…" at bounding box center [371, 132] width 77 height 102
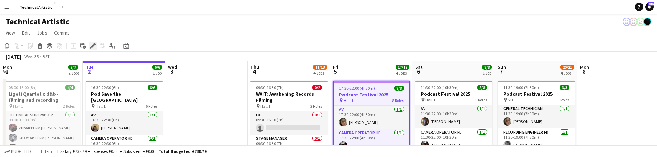
click at [92, 47] on icon at bounding box center [93, 46] width 4 height 4
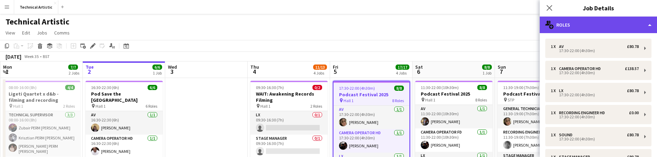
click at [593, 29] on div "multiple-users-add Roles" at bounding box center [598, 25] width 117 height 17
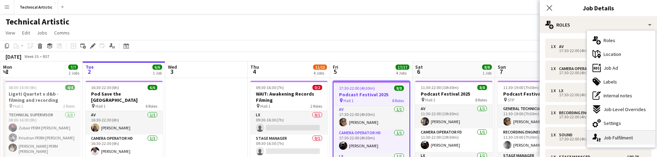
click at [616, 131] on div "single-neutral-actions-up-down Job Fulfilment" at bounding box center [621, 138] width 68 height 14
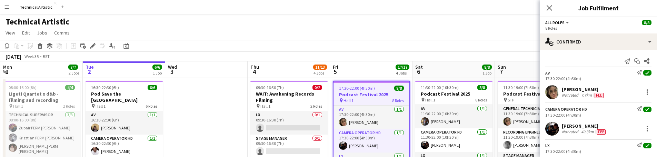
click at [613, 92] on div "Eliyana Evans Not rated 7.7km Fee" at bounding box center [598, 92] width 117 height 14
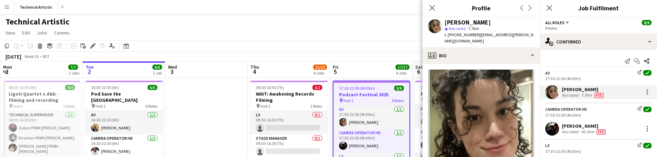
click at [613, 92] on div "Eliyana Evans Not rated 7.7km Fee" at bounding box center [598, 92] width 117 height 14
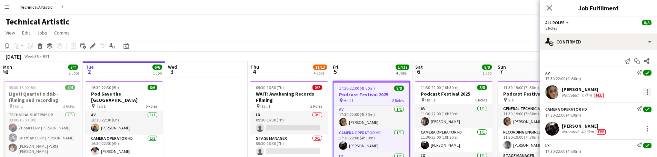
click at [643, 93] on div at bounding box center [647, 92] width 8 height 8
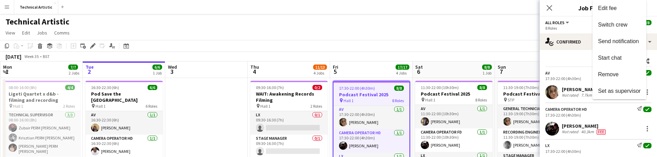
click at [475, 52] on div at bounding box center [328, 78] width 657 height 157
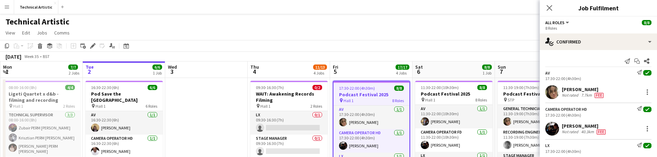
click at [475, 50] on app-toolbar "Copy Paste Paste Command V Paste with crew Command Shift V Paste linked Job [GE…" at bounding box center [328, 46] width 657 height 12
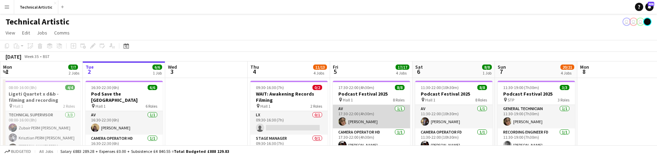
click at [363, 115] on app-card-role "AV 1/1 17:30-22:00 (4h30m) Eliyana Evans" at bounding box center [371, 116] width 77 height 23
click at [385, 109] on app-card-role "AV [DATE] 17:30-22:00 (4h30m) [PERSON_NAME]" at bounding box center [371, 116] width 77 height 23
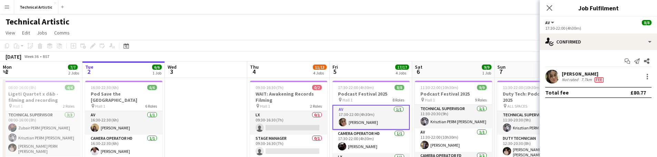
click at [460, 13] on app-navbar "Menu Boards Boards Boards All jobs Status Workforce Workforce My Workforce Recr…" at bounding box center [328, 7] width 657 height 14
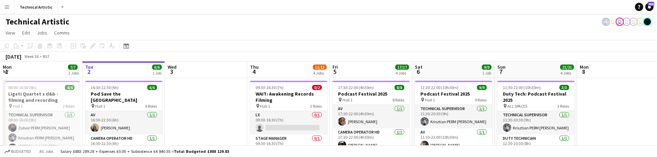
click at [7, 6] on app-icon "Menu" at bounding box center [7, 7] width 6 height 6
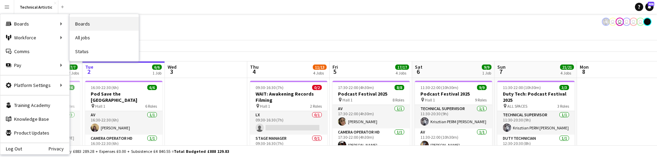
click at [87, 26] on link "Boards" at bounding box center [104, 24] width 69 height 14
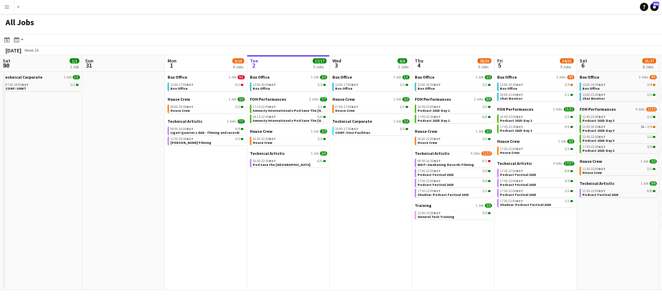
scroll to position [0, 165]
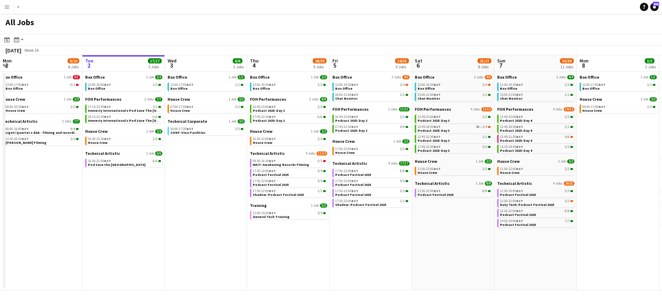
click at [10, 6] on button "Menu" at bounding box center [7, 7] width 14 height 14
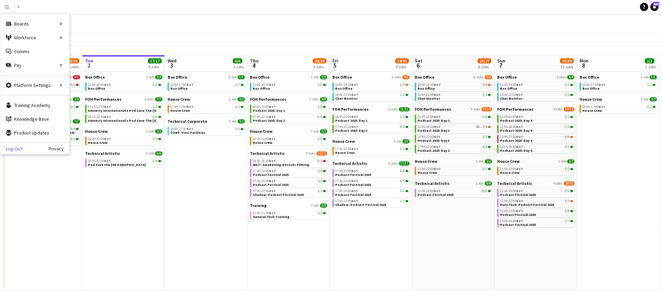
click at [18, 149] on link "Log Out" at bounding box center [11, 149] width 22 height 6
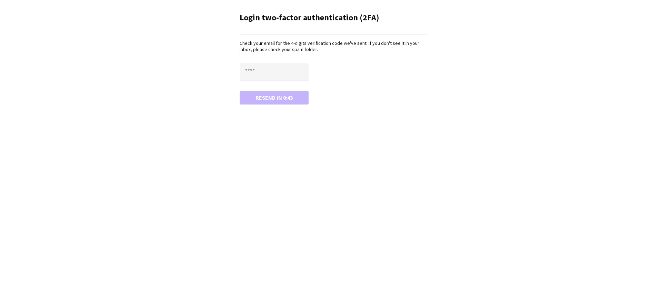
click at [291, 67] on input "text" at bounding box center [274, 71] width 69 height 17
paste input "****"
type input "****"
click at [279, 103] on button "Confirm" at bounding box center [274, 98] width 69 height 14
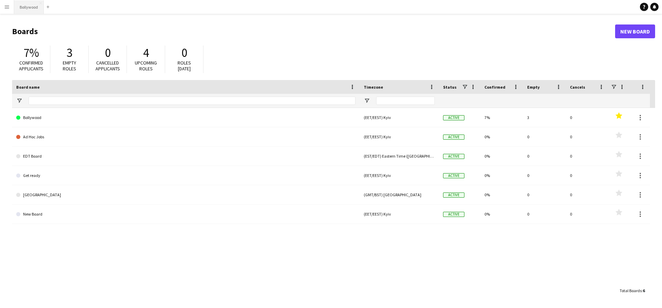
click at [31, 10] on button "Bollywood Close" at bounding box center [29, 6] width 30 height 13
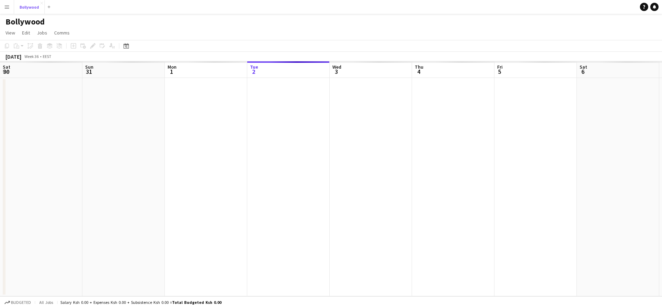
scroll to position [0, 165]
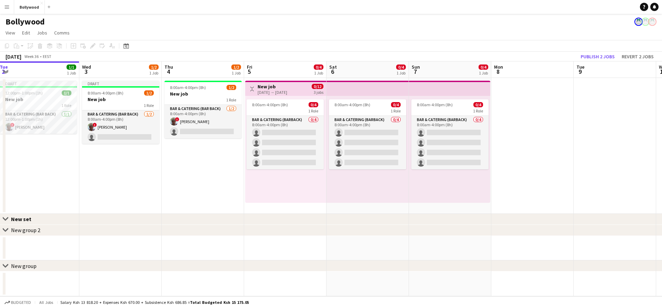
drag, startPoint x: 586, startPoint y: 101, endPoint x: 484, endPoint y: 108, distance: 102.0
click at [484, 108] on app-calendar-viewport "Sat 30 0/2 1 Job Sun 31 1/1 1 Job Mon 1 Tue 2 1/1 1 Job Wed 3 1/2 1 Job Thu 4 1…" at bounding box center [331, 178] width 662 height 235
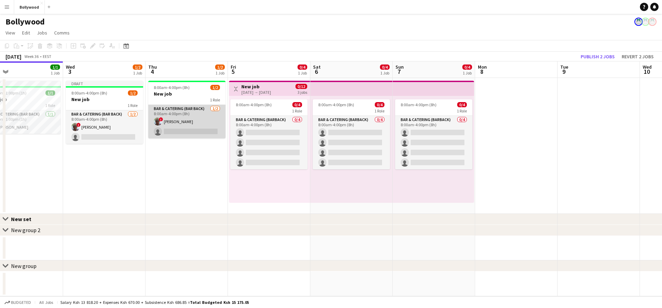
click at [196, 117] on app-card-role "Bar & Catering (Bar Back) [DATE] 8:00am-4:00pm (8h) ! Den [PERSON_NAME] single-…" at bounding box center [186, 121] width 77 height 33
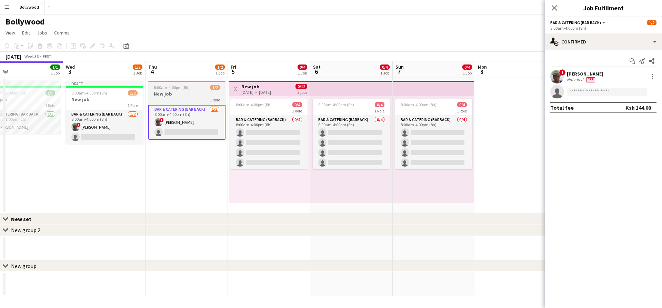
click at [198, 93] on h3 "New job" at bounding box center [186, 94] width 77 height 6
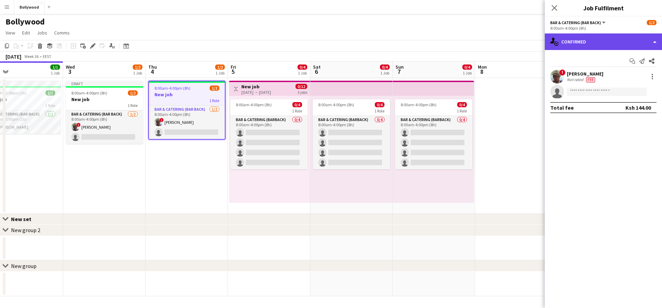
click at [570, 43] on div "single-neutral-actions-check-2 Confirmed" at bounding box center [603, 41] width 117 height 17
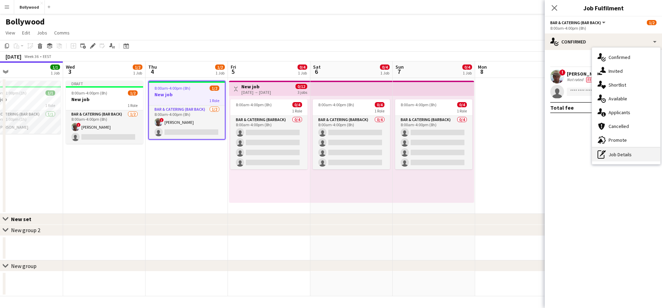
click at [613, 155] on div "pen-write Job Details" at bounding box center [626, 155] width 68 height 14
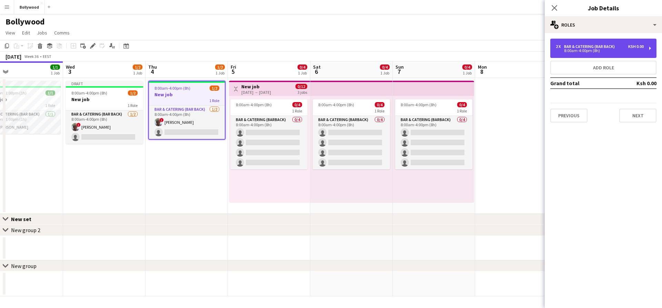
click at [597, 54] on div "2 x Bar & Catering (Bar Back) Ksh 0.00 8:00am-4:00pm (8h)" at bounding box center [604, 48] width 106 height 19
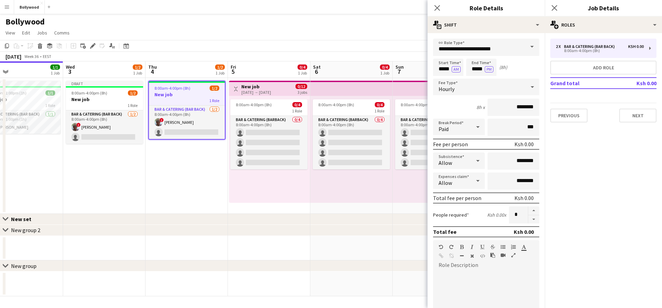
click at [409, 45] on app-toolbar "Copy Paste Paste Command V Paste with crew Command Shift V Paste linked Job [GE…" at bounding box center [331, 46] width 662 height 12
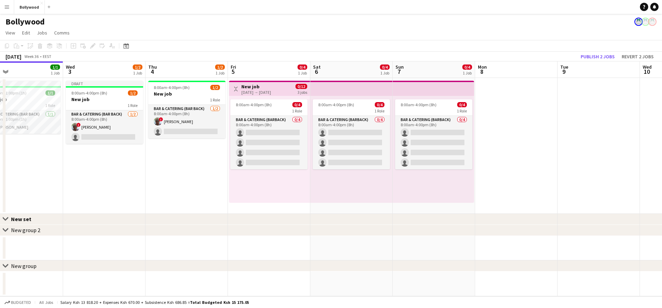
click at [525, 101] on app-date-cell at bounding box center [516, 146] width 82 height 136
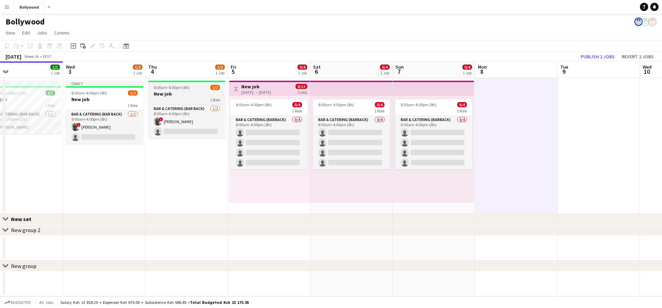
click at [176, 86] on span "8:00am-4:00pm (8h)" at bounding box center [172, 87] width 36 height 5
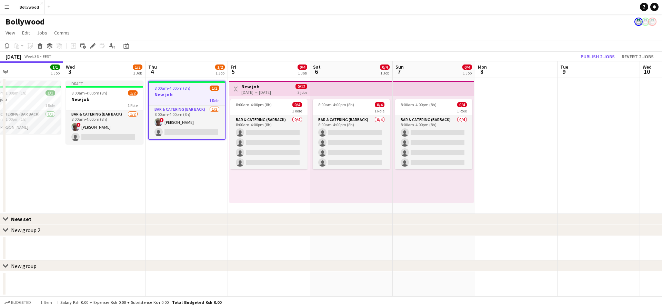
click at [490, 109] on app-date-cell at bounding box center [516, 146] width 82 height 136
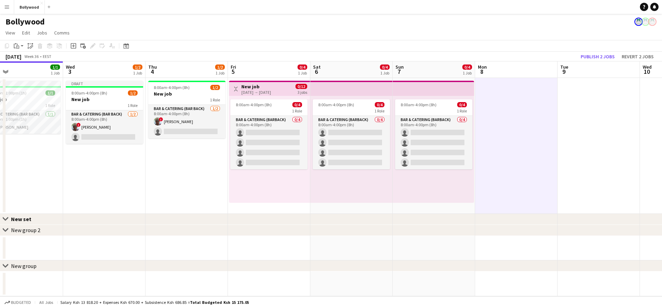
scroll to position [0, 266]
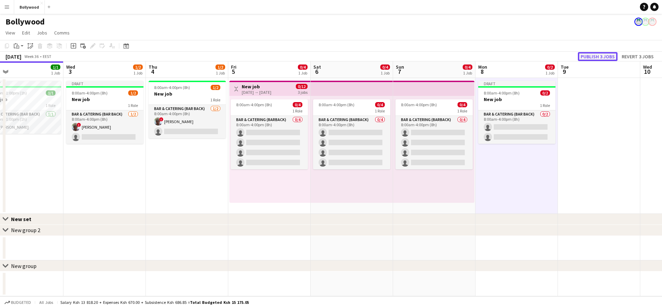
click at [590, 54] on button "Publish 3 jobs" at bounding box center [598, 56] width 40 height 9
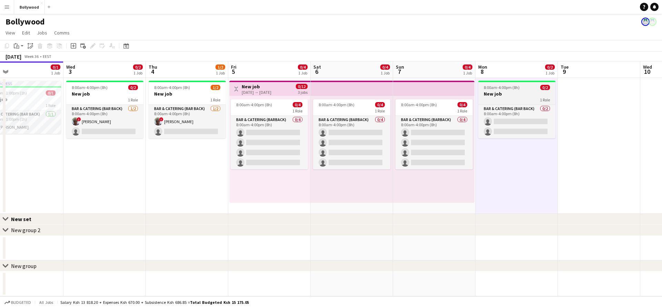
click at [531, 83] on app-job-card "8:00am-4:00pm (8h) 0/2 New job 1 Role Bar & Catering (Bar Back) 0/2 8:00am-4:00…" at bounding box center [516, 110] width 77 height 58
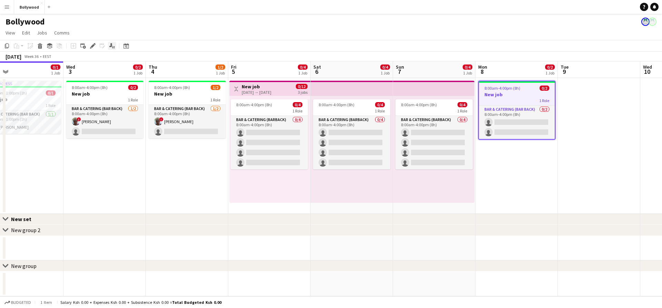
click at [113, 46] on icon "Applicants" at bounding box center [112, 46] width 6 height 6
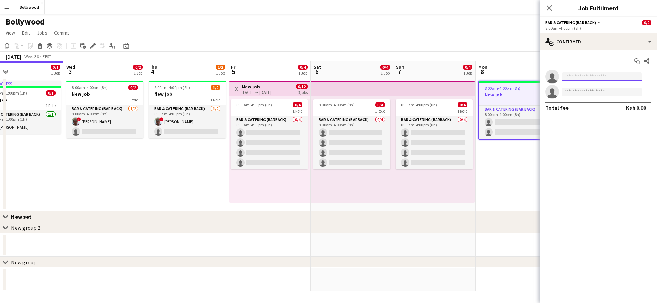
click at [588, 77] on input at bounding box center [602, 76] width 80 height 8
type input "*"
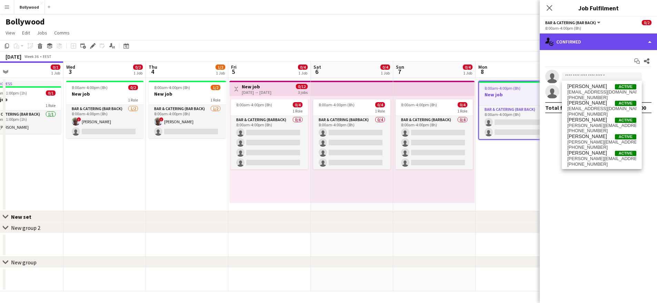
click at [606, 42] on div "single-neutral-actions-check-2 Confirmed" at bounding box center [598, 41] width 117 height 17
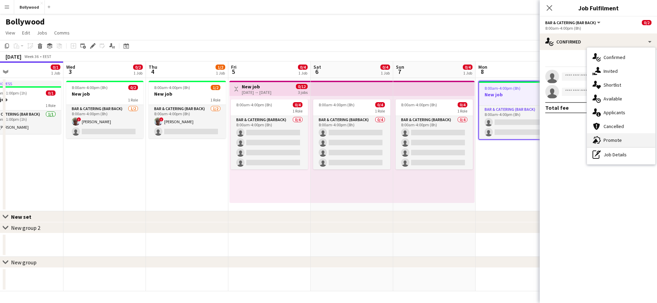
click at [609, 136] on div "advertising-megaphone Promote" at bounding box center [621, 140] width 68 height 14
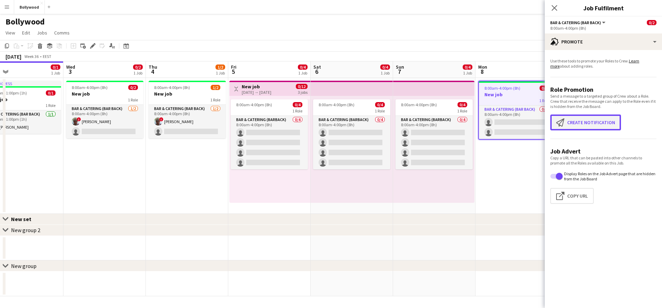
click at [592, 127] on button "Create notification Create notification" at bounding box center [586, 123] width 71 height 16
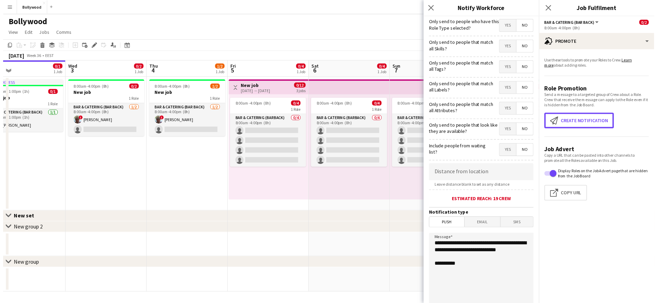
scroll to position [73, 0]
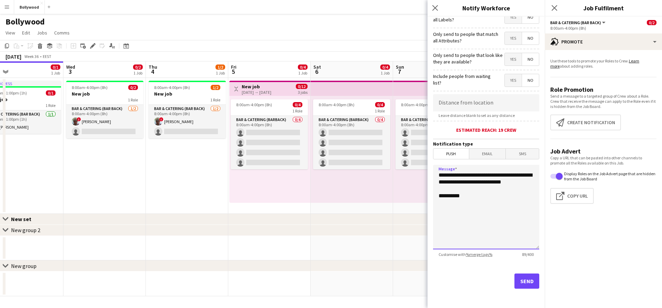
click at [468, 204] on textarea "**********" at bounding box center [486, 207] width 106 height 85
click at [471, 155] on span "Email" at bounding box center [488, 154] width 37 height 10
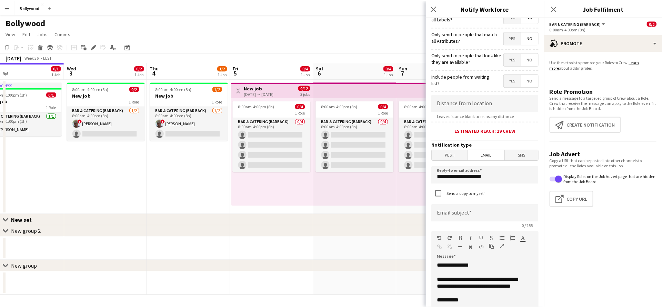
scroll to position [156, 0]
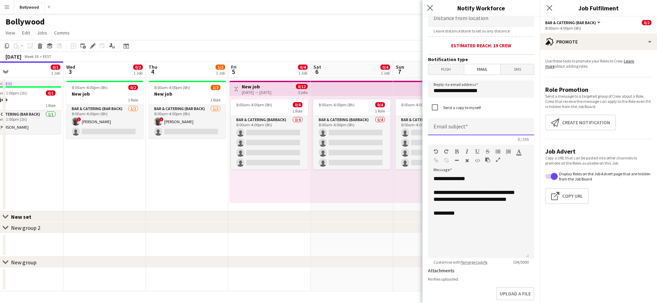
click at [481, 119] on input at bounding box center [481, 126] width 106 height 17
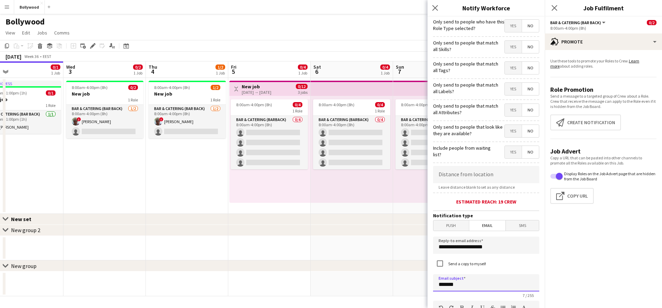
scroll to position [263, 0]
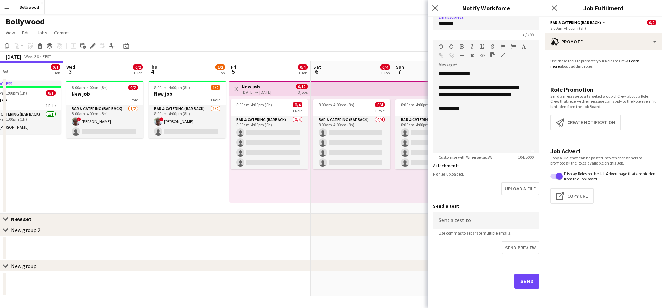
type input "*******"
click at [524, 280] on button "Send" at bounding box center [527, 281] width 25 height 15
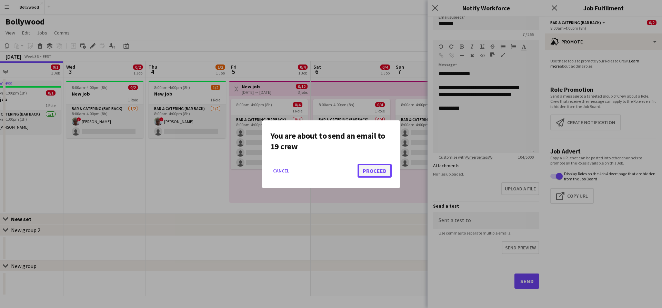
click at [381, 168] on button "Proceed" at bounding box center [375, 171] width 34 height 14
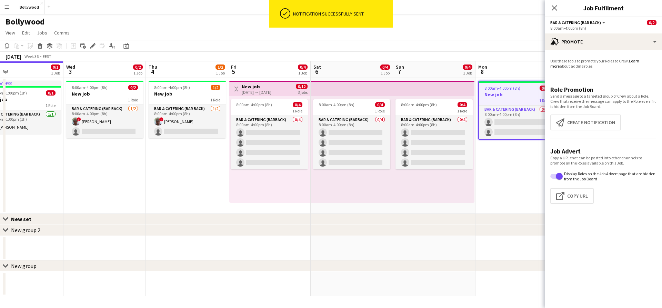
click at [366, 178] on div "8:00am-4:00pm (8h) 0/4 1 Role Bar & Catering (Barback) 0/4 8:00am-4:00pm (8h) s…" at bounding box center [352, 149] width 82 height 107
